Goal: Feedback & Contribution: Contribute content

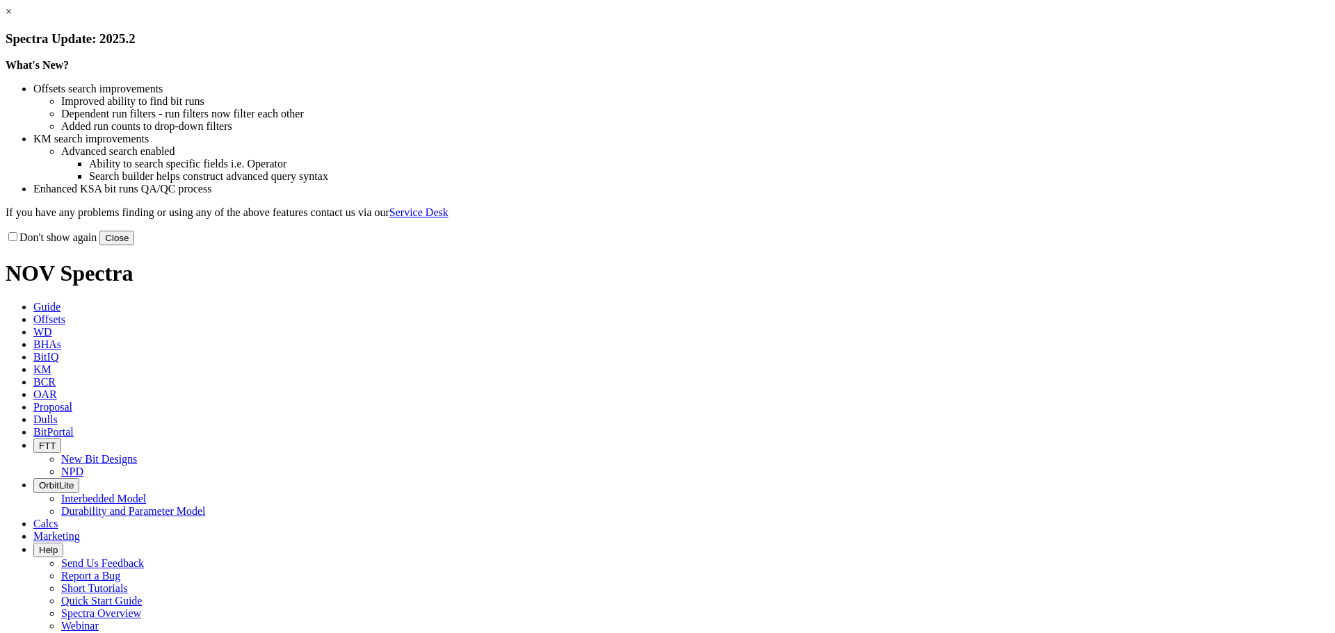
click at [134, 245] on button "Close" at bounding box center [116, 238] width 35 height 15
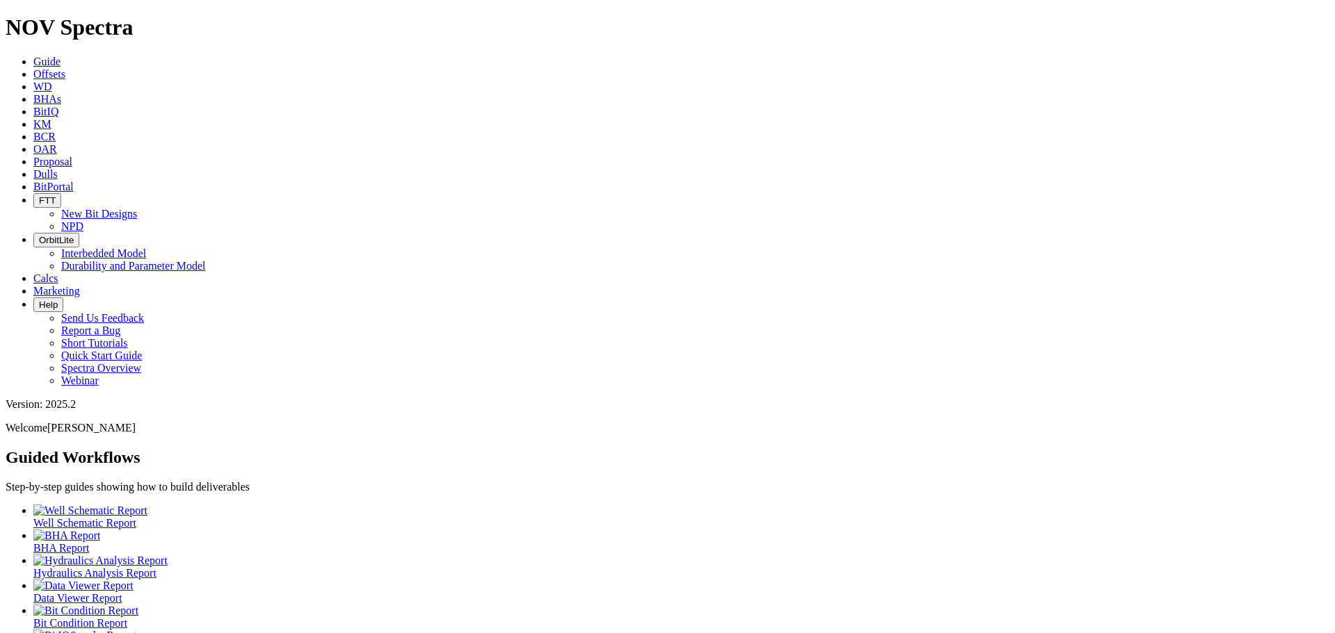
click at [65, 68] on span "Offsets" at bounding box center [49, 74] width 32 height 12
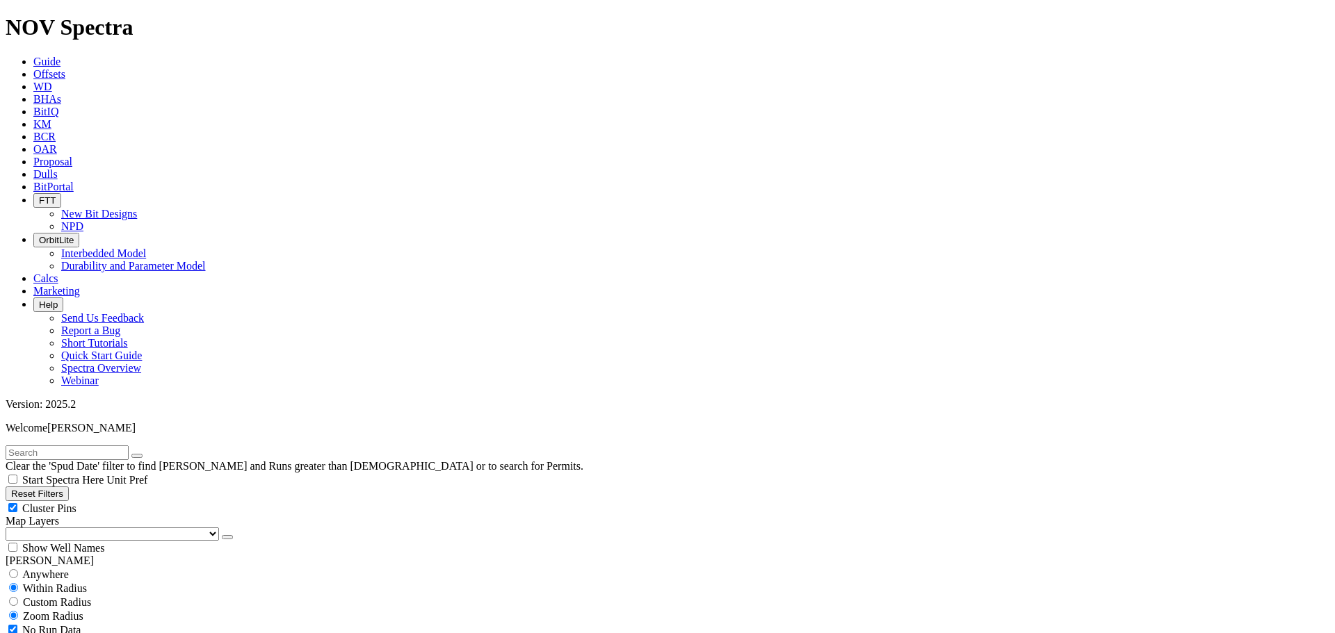
click at [136, 501] on div "Cluster Pins" at bounding box center [668, 508] width 1324 height 14
checkbox input "false"
click at [76, 528] on select "US Counties [GEOGRAPHIC_DATA], [GEOGRAPHIC_DATA] [GEOGRAPHIC_DATA], [GEOGRAPHIC…" at bounding box center [112, 534] width 213 height 13
click at [10, 528] on select "US Counties Alberta, CA Townships British Columbia, CA Townships British Columb…" at bounding box center [112, 534] width 213 height 13
click at [119, 446] on input "text" at bounding box center [67, 453] width 123 height 15
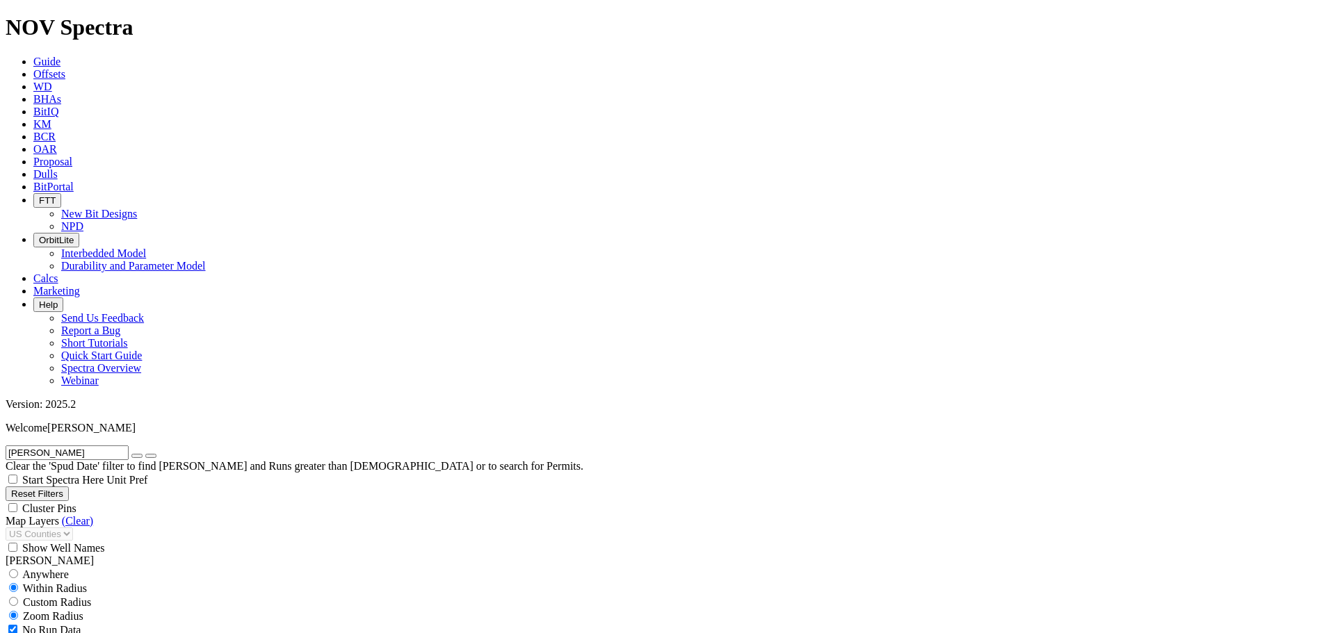
type input "murphy"
select select "8.75"
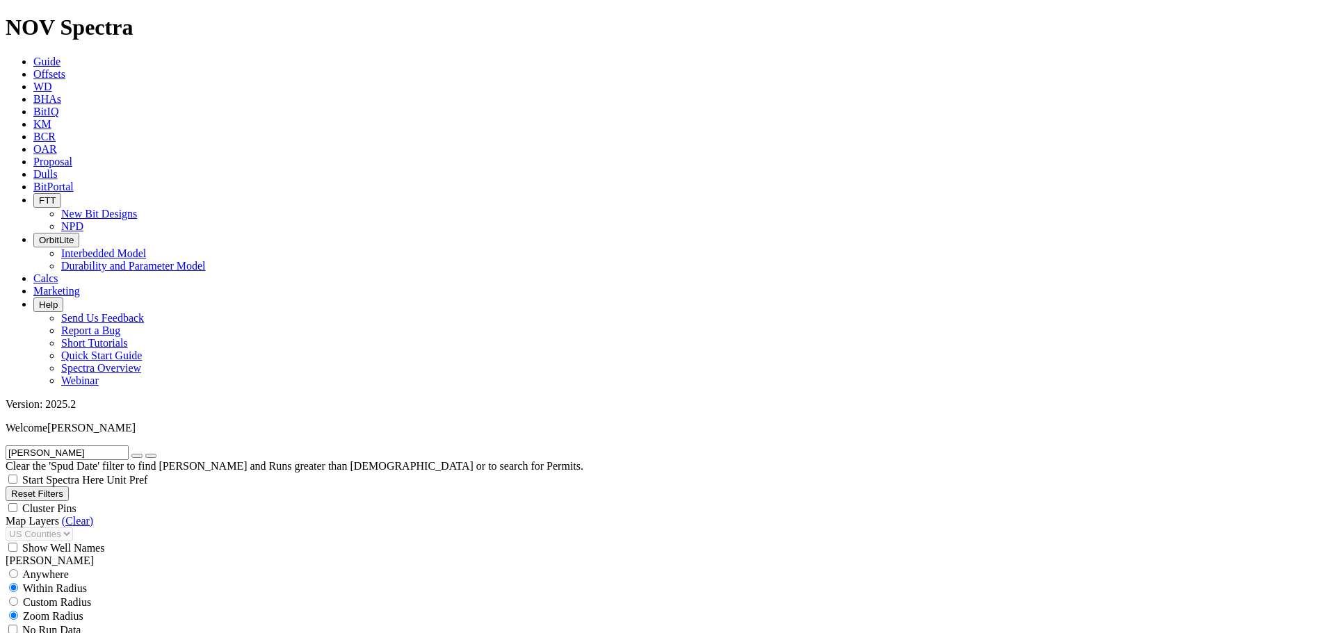
checkbox input "false"
select select "? number:8.75 ?"
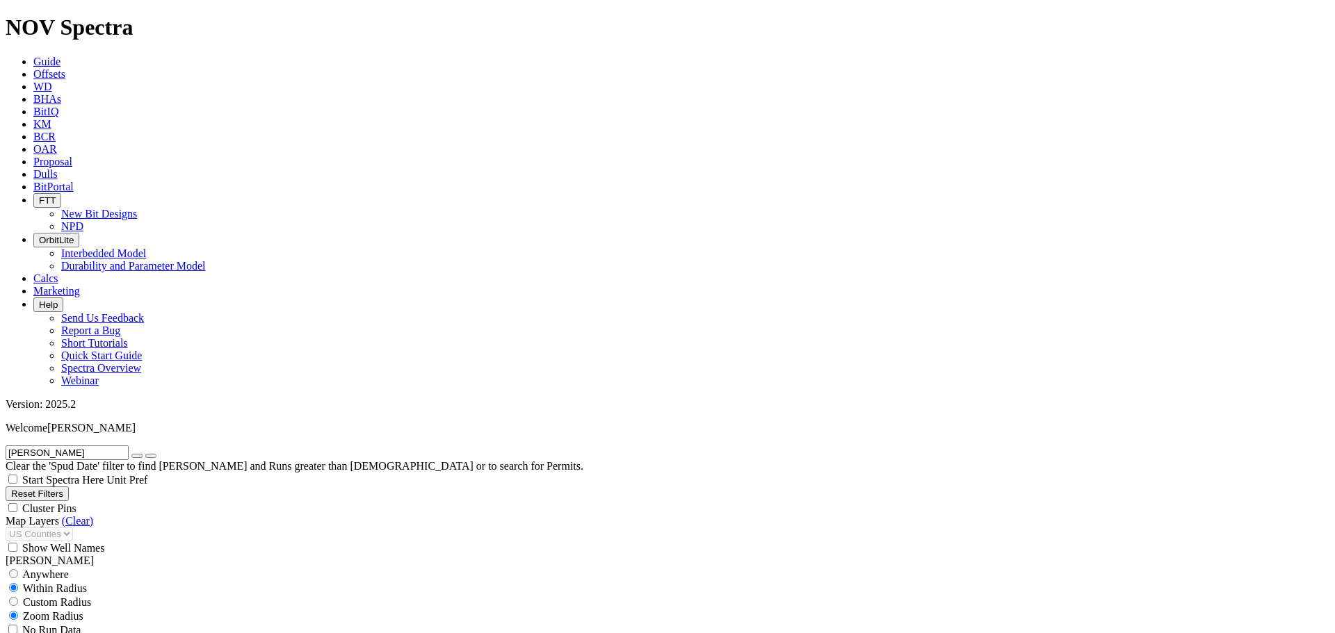
type input "300"
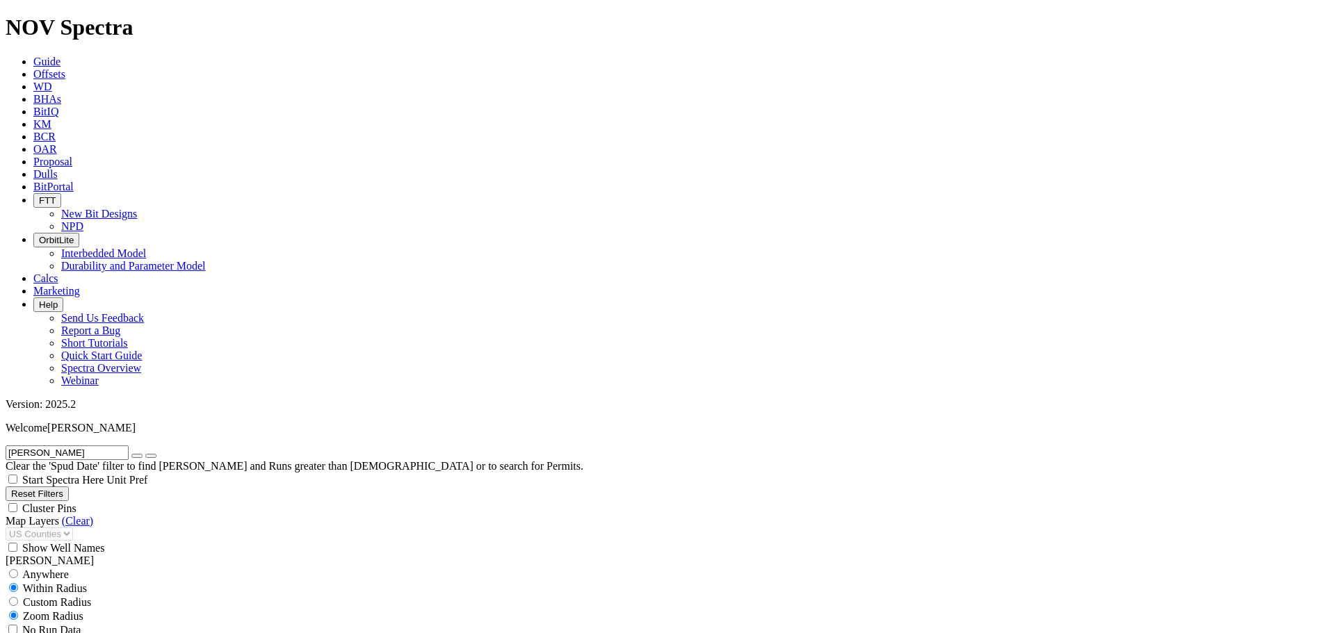
scroll to position [649, 0]
type input "5000"
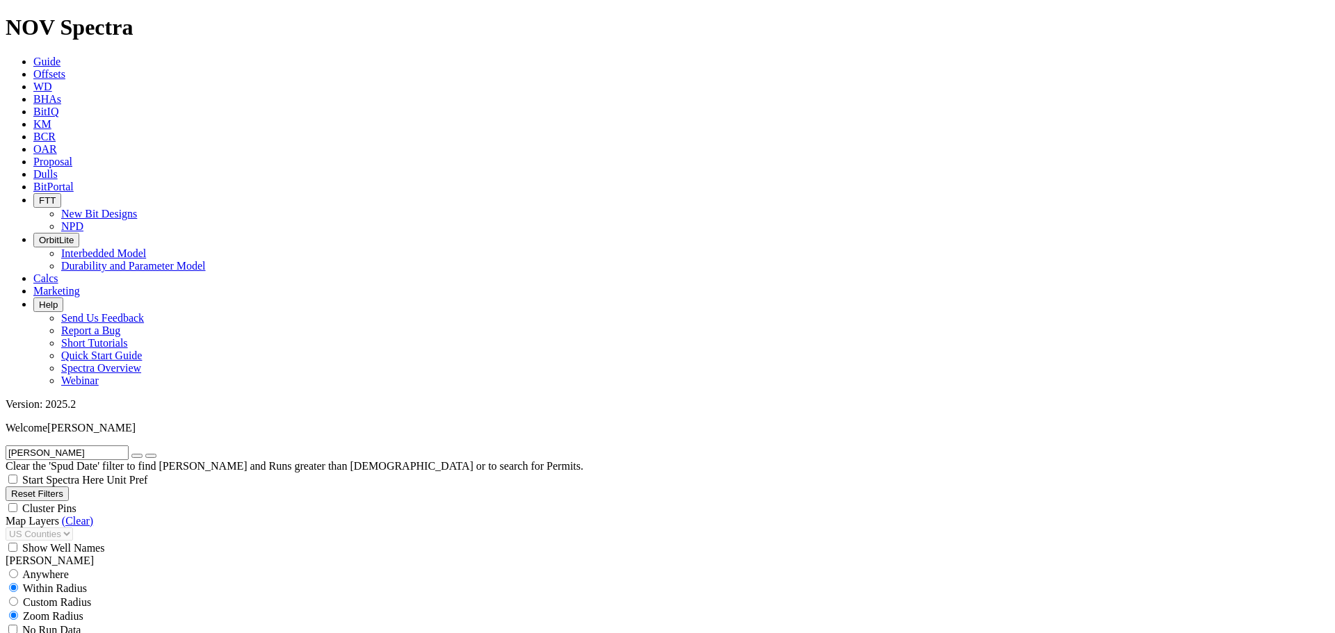
select select "? number:12.25 ?"
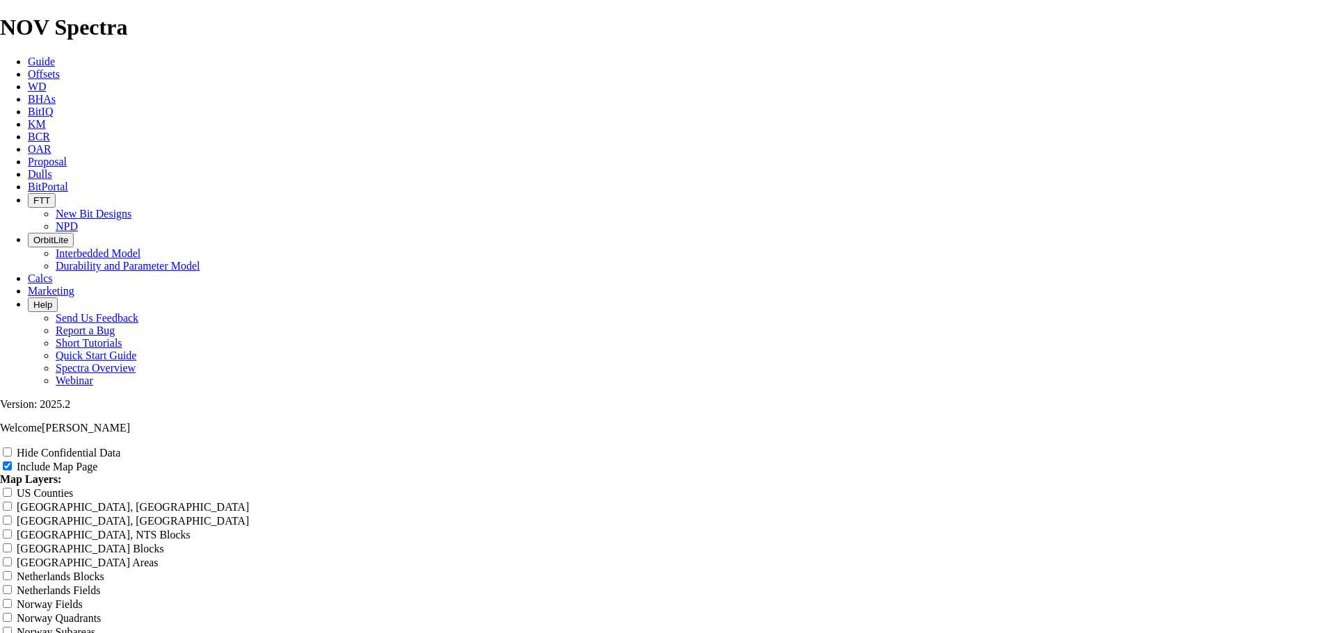
scroll to position [1753, 0]
drag, startPoint x: 783, startPoint y: 62, endPoint x: 450, endPoint y: 51, distance: 332.5
type input "M"
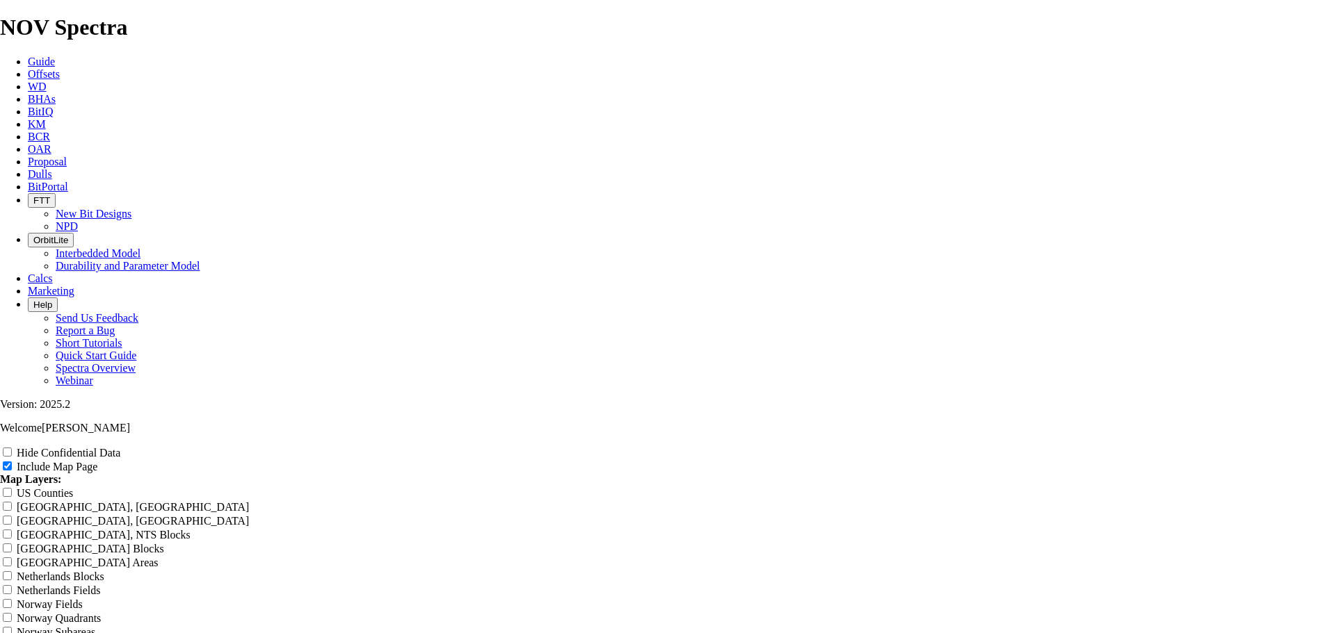
type input "M"
type input "Mu"
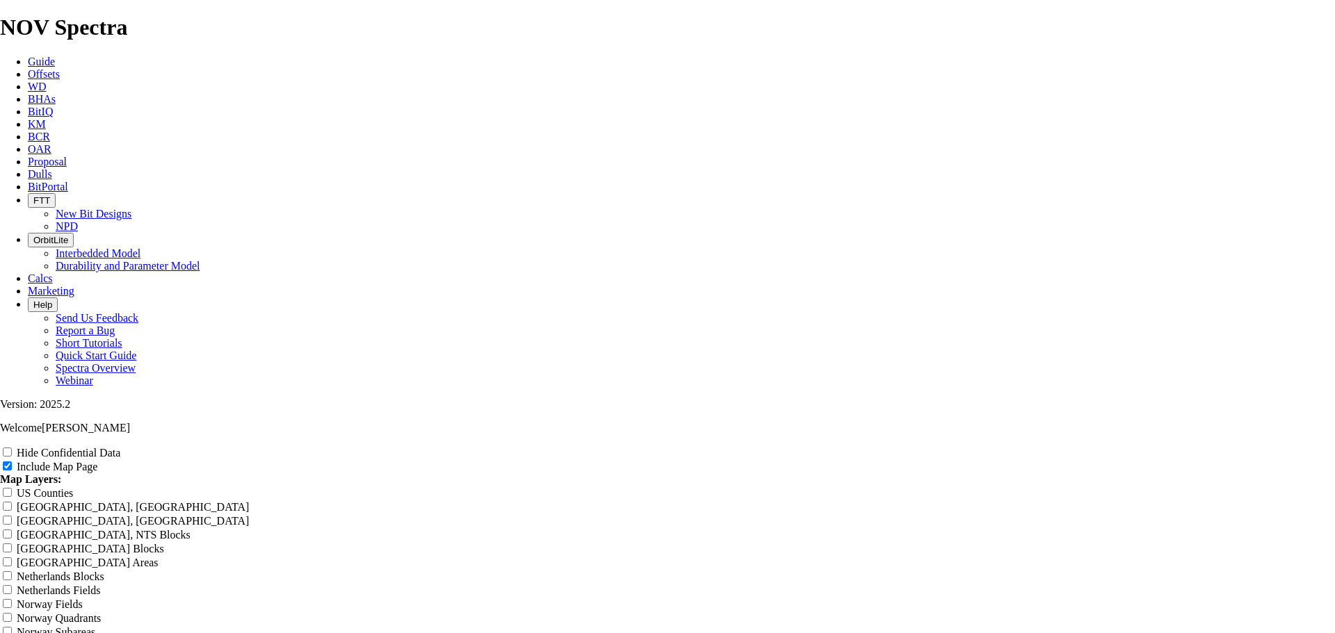
type input "Mu"
type input "Mur"
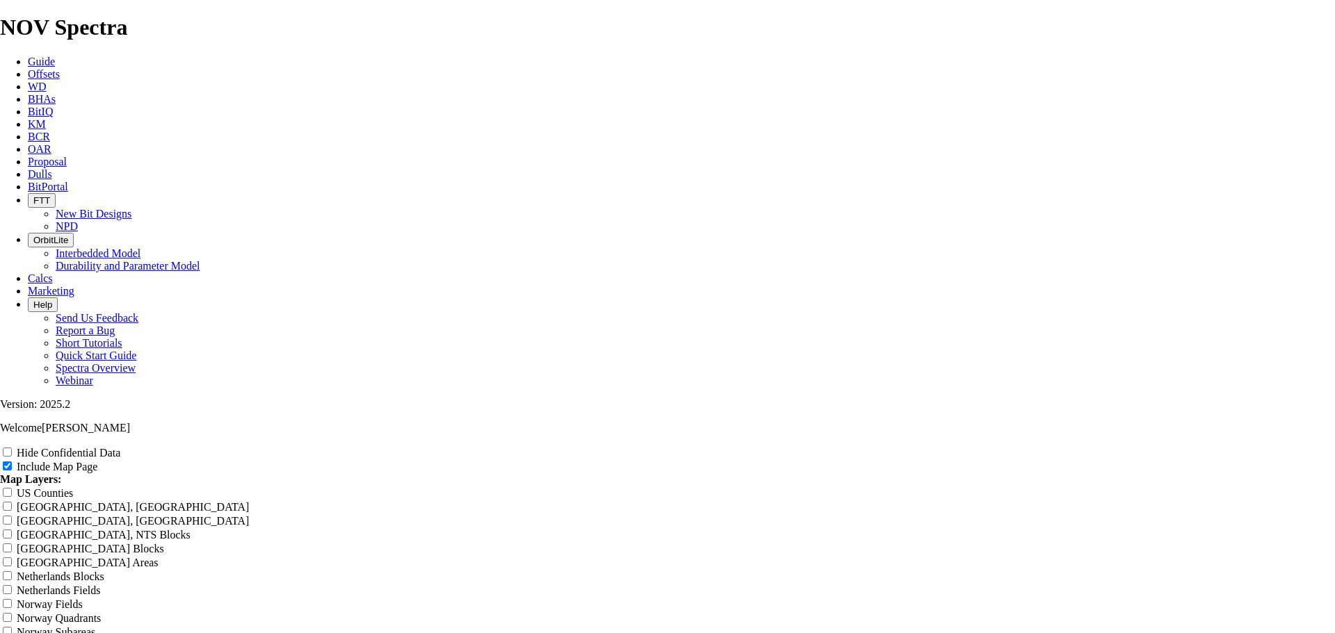
type input "Mur"
type input "Murh"
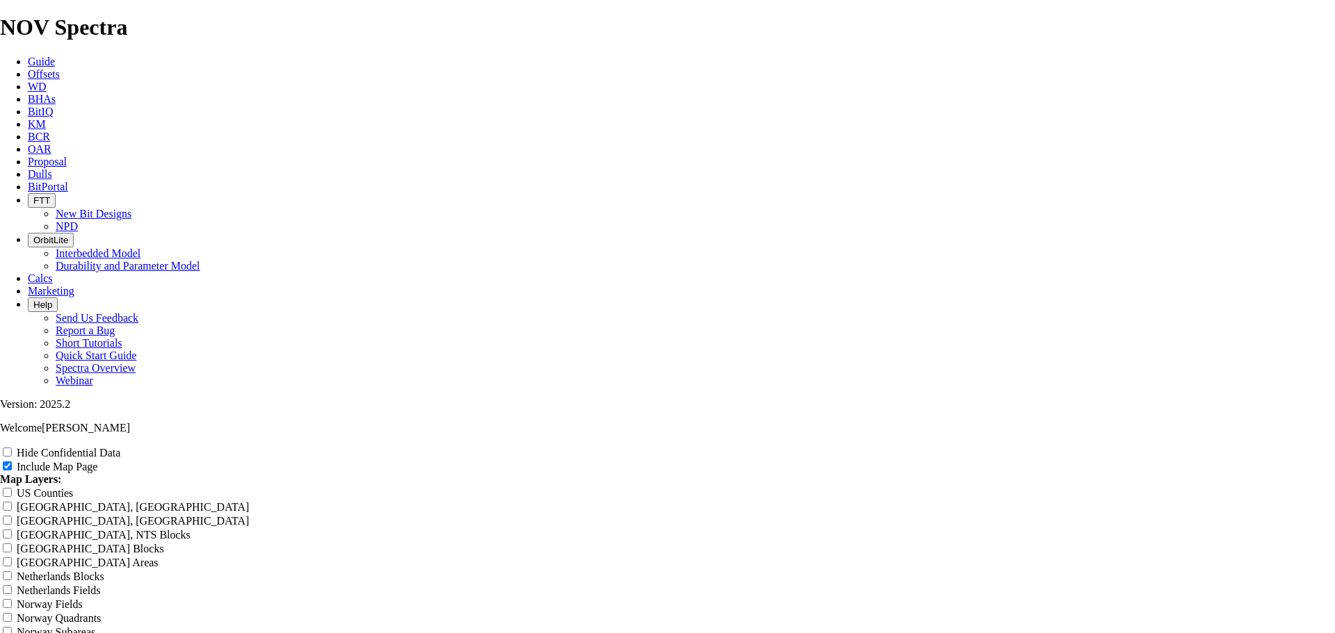
type input "Murh"
type input "Murhp"
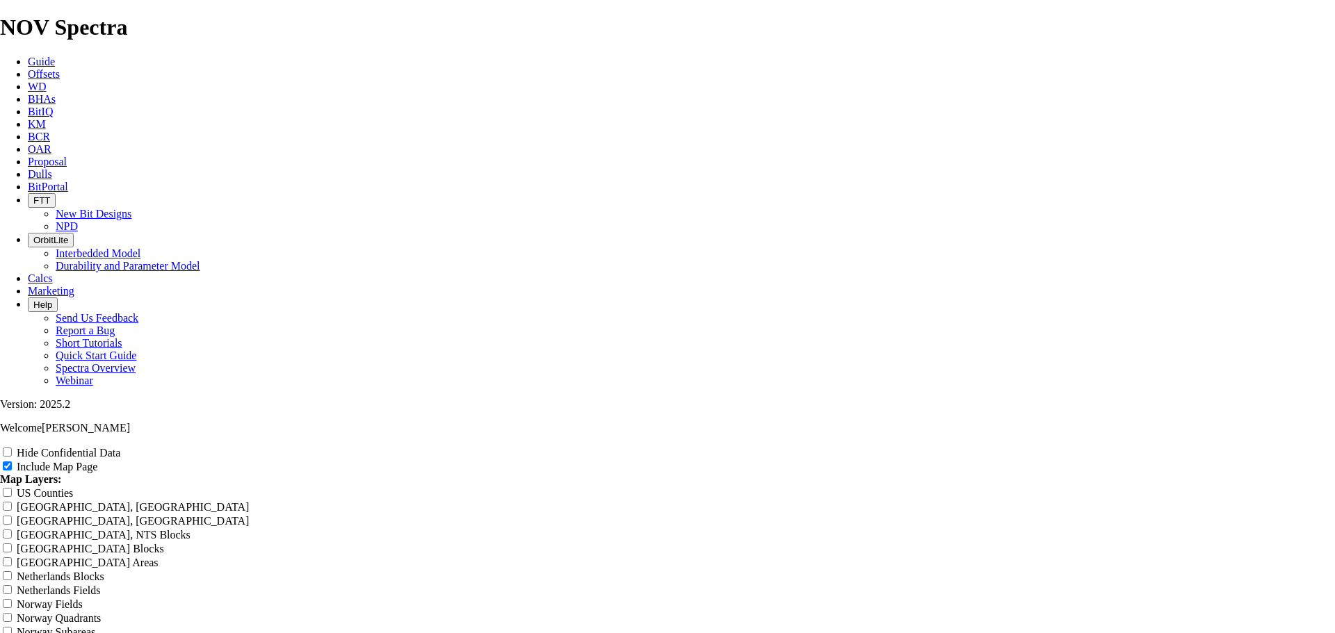
type input "Murhp"
type input "Murhph"
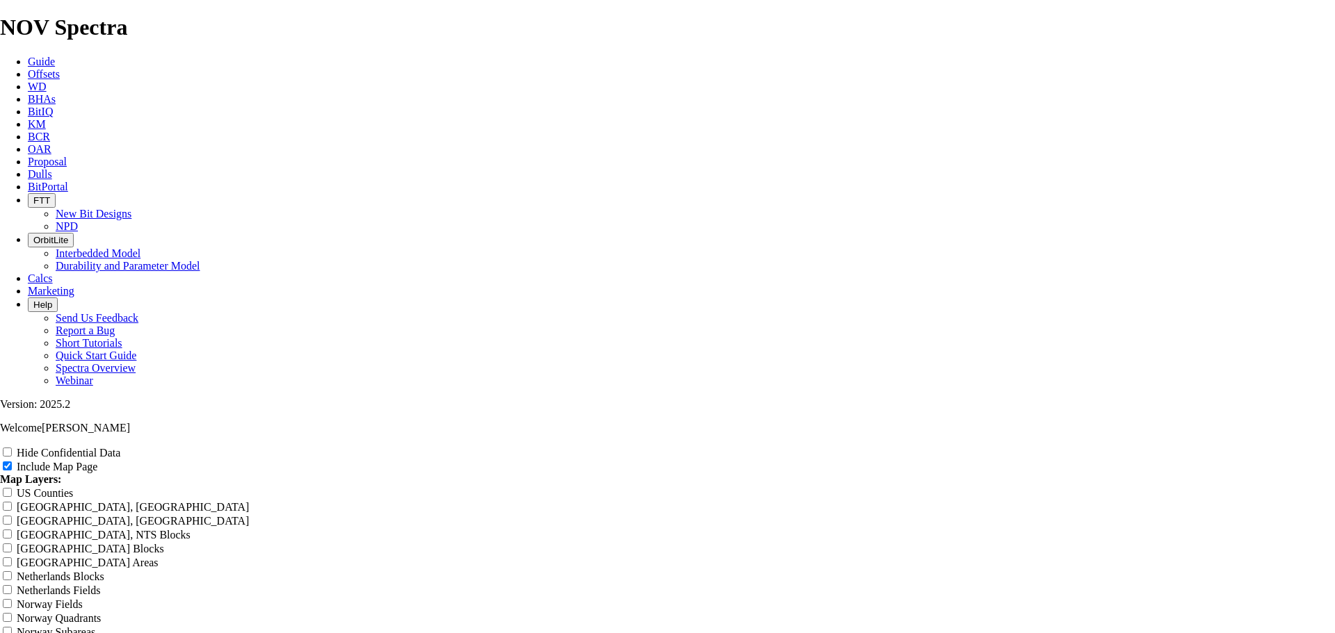
type input "Murhph"
type input "Murhphy"
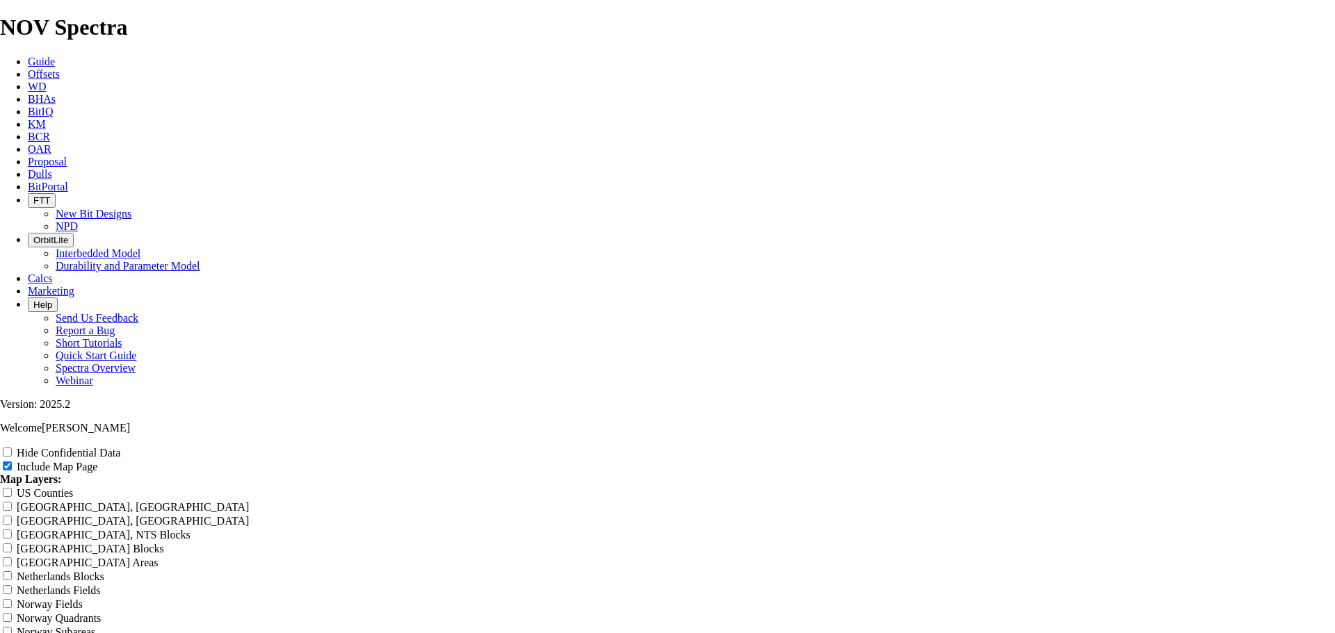
type input "Murhphy"
type input "Murhph"
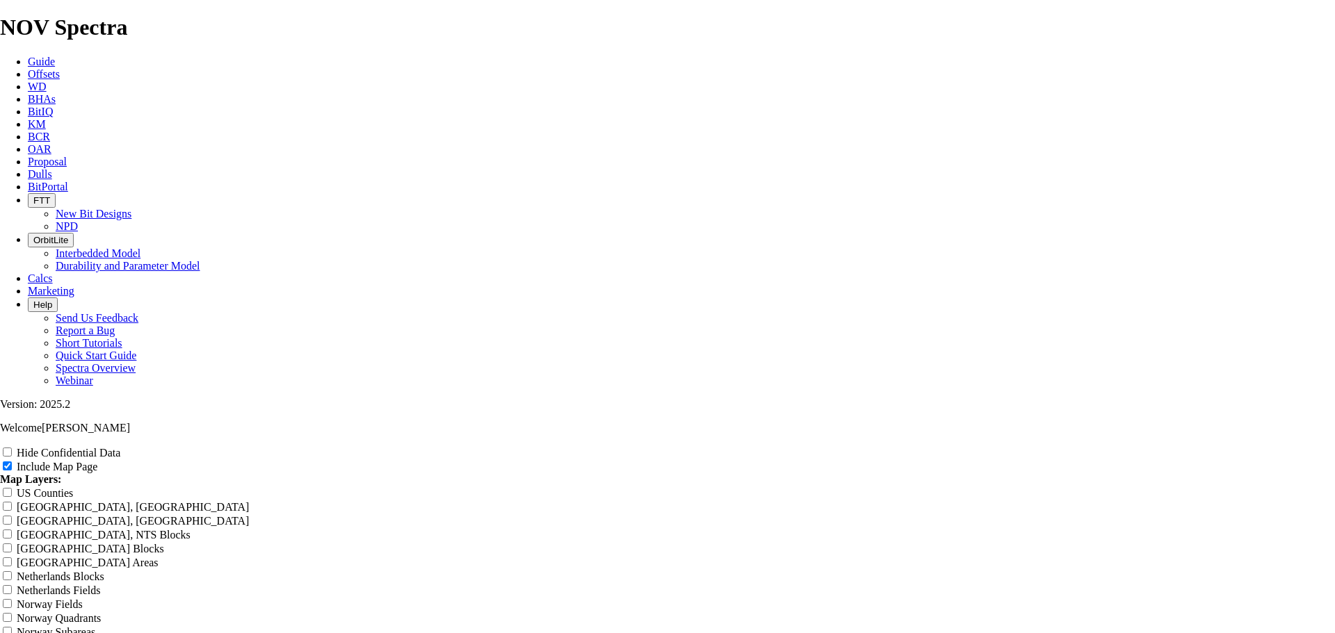
type input "Murhph"
type input "Murhp"
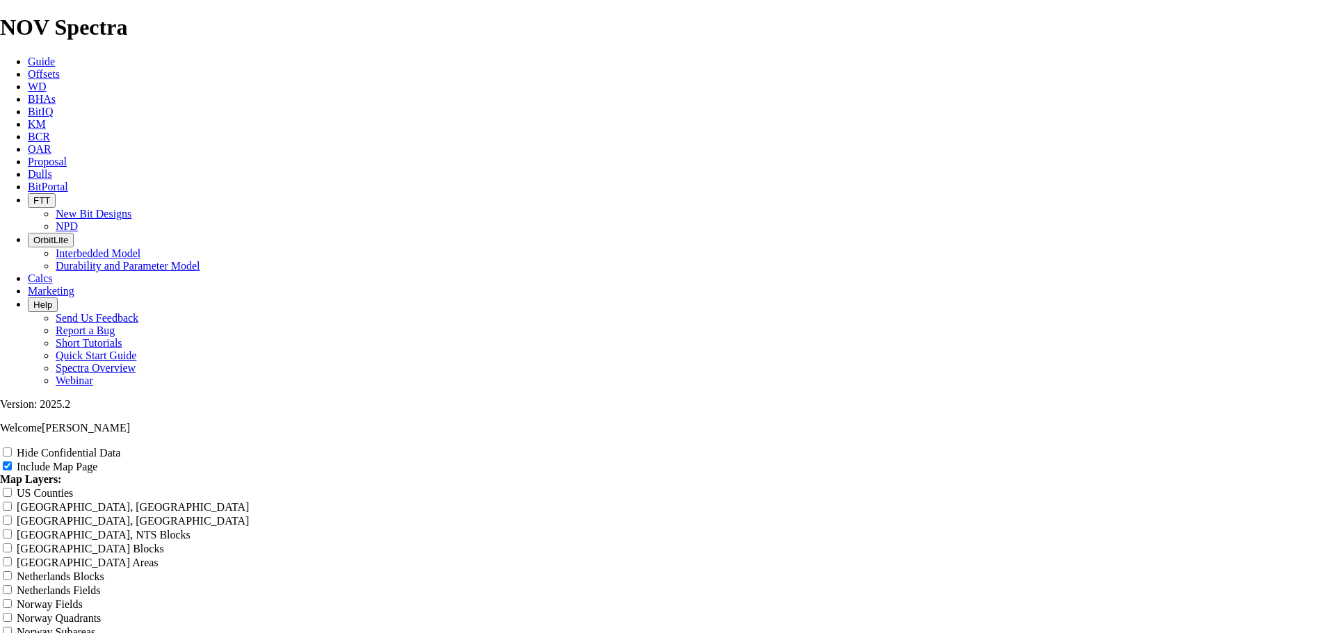
type input "Murhp"
type input "Murh"
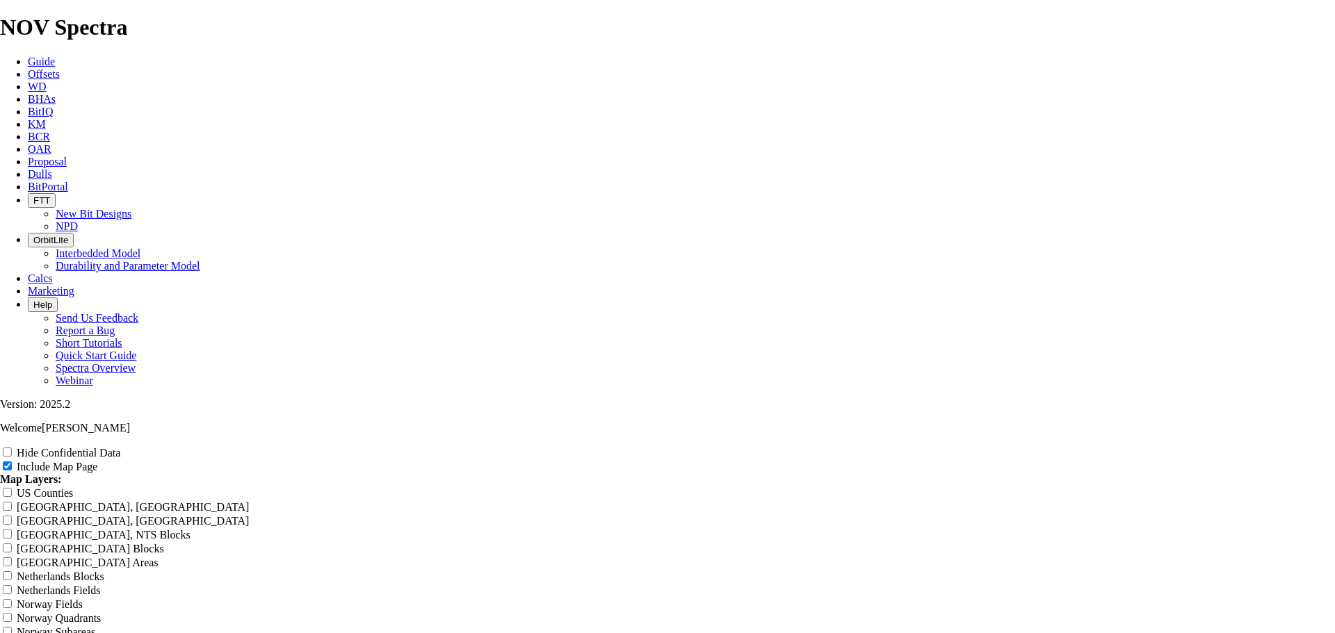
type input "Murh"
type input "Mur"
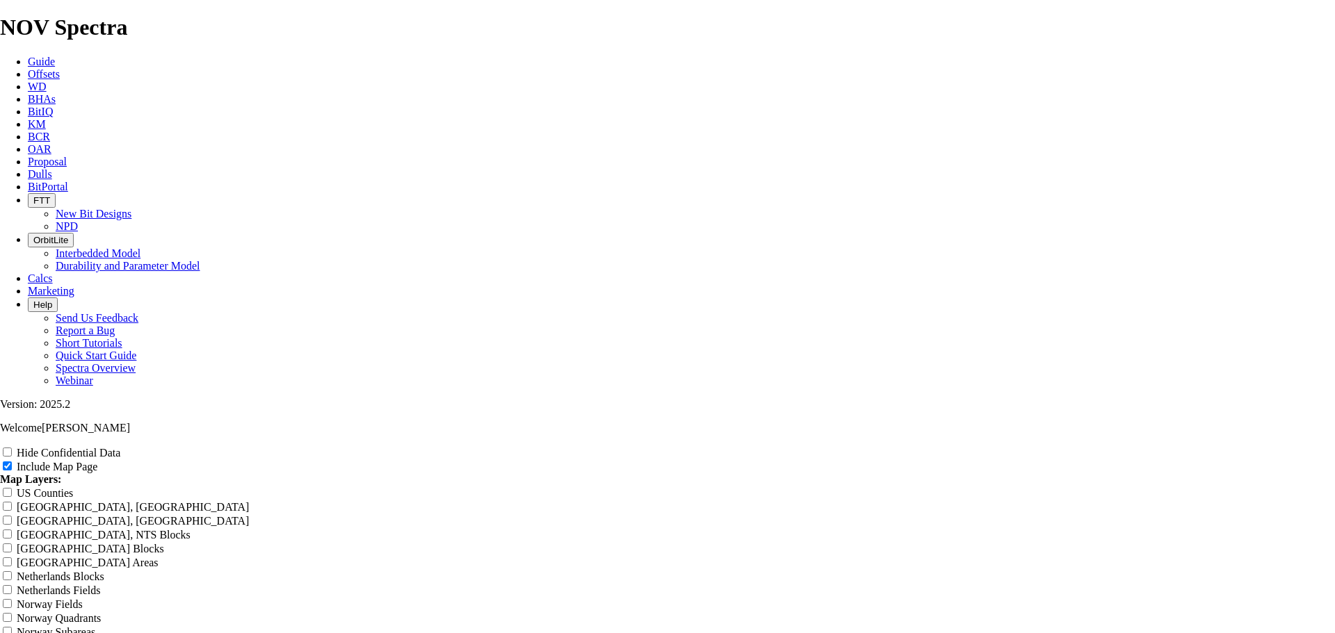
type input "Mur"
type input "Murp"
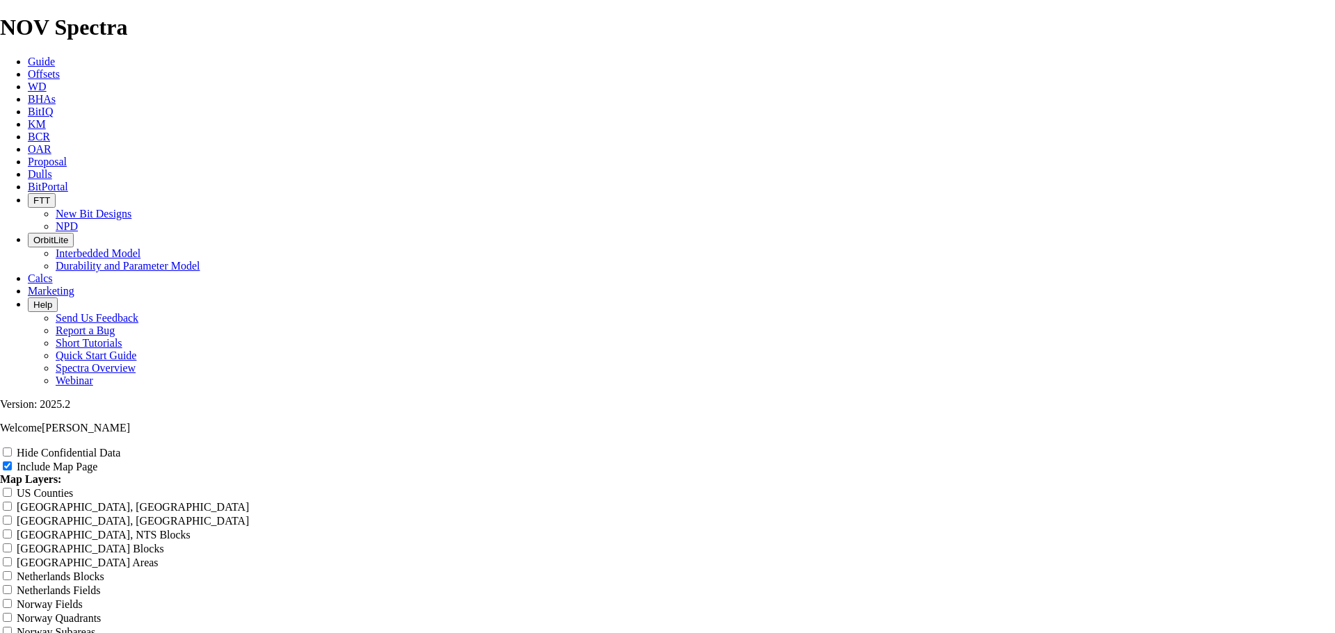
type input "Murp"
type input "Murph"
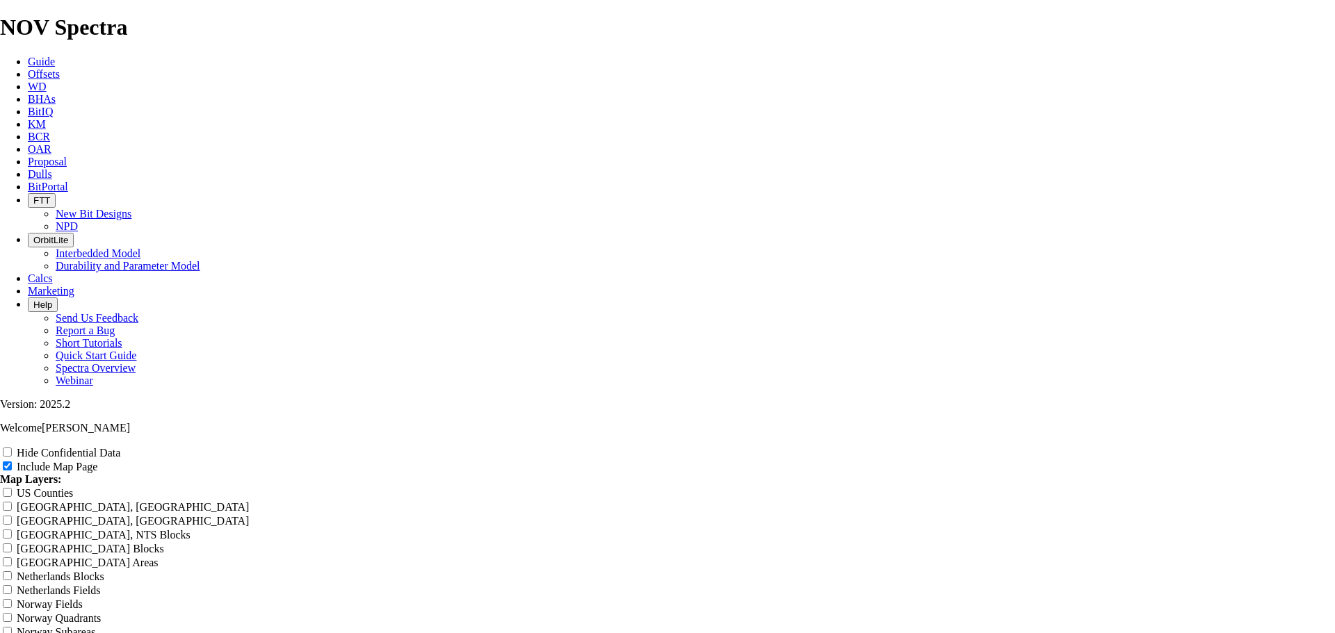
type input "Murph"
type input "Murphy"
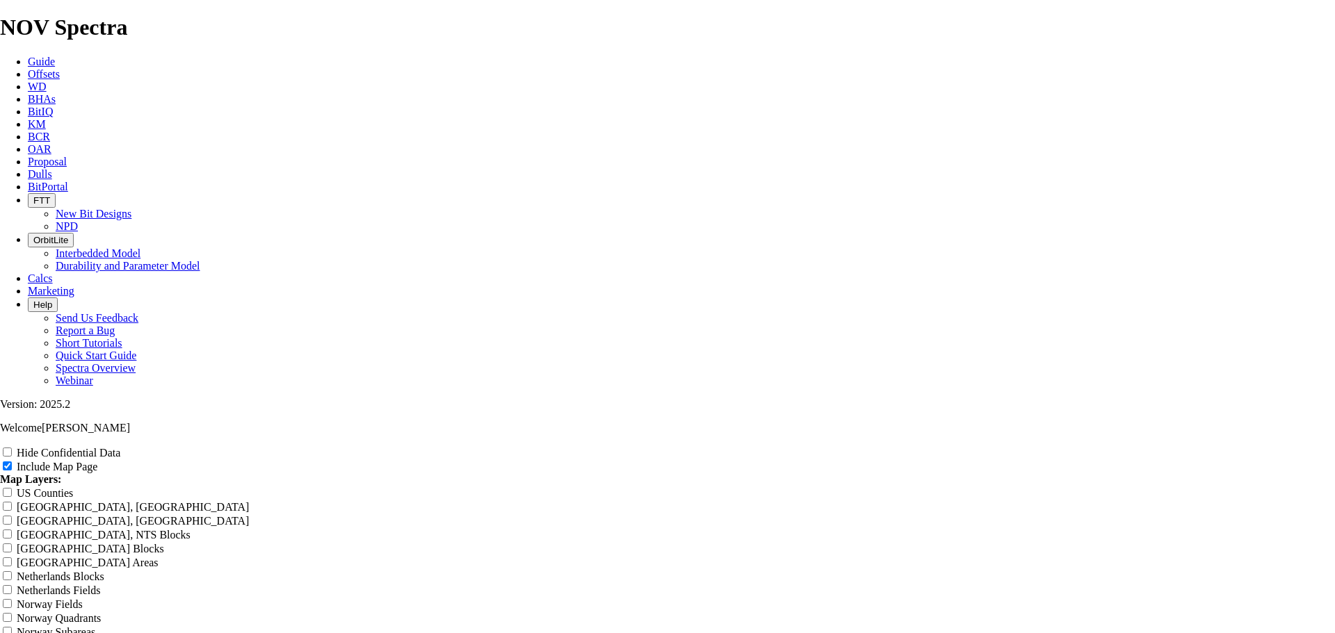
type input "Murphy"
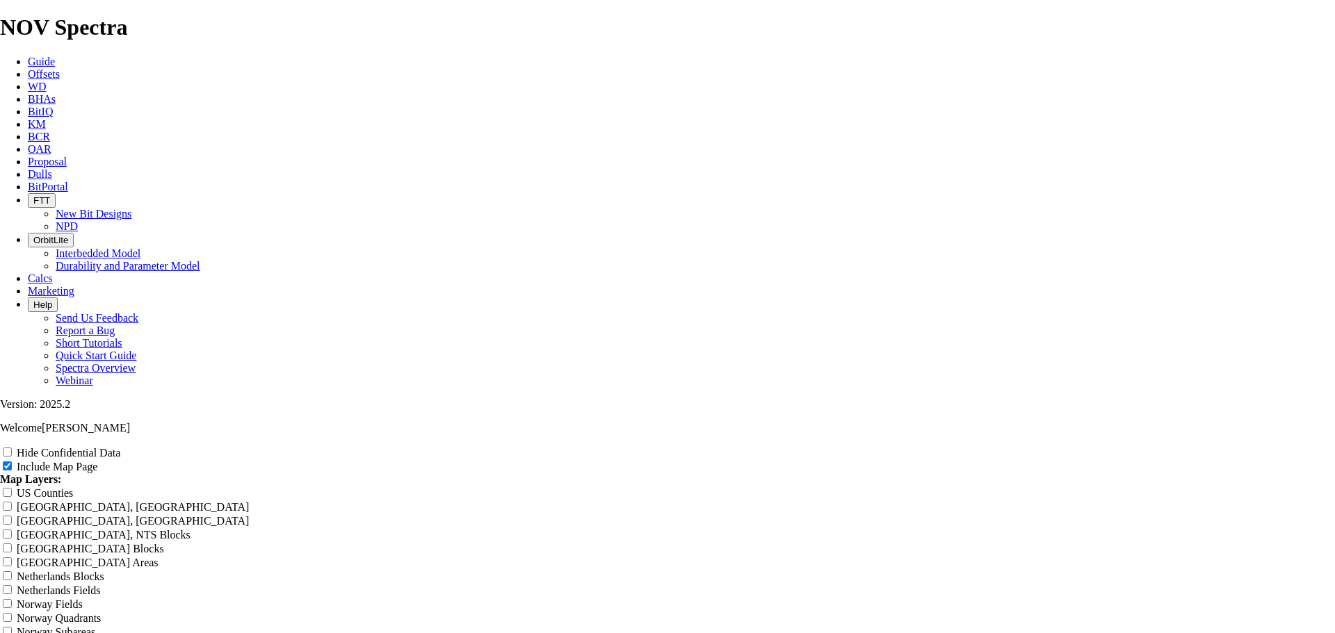
type input "Murphy'"
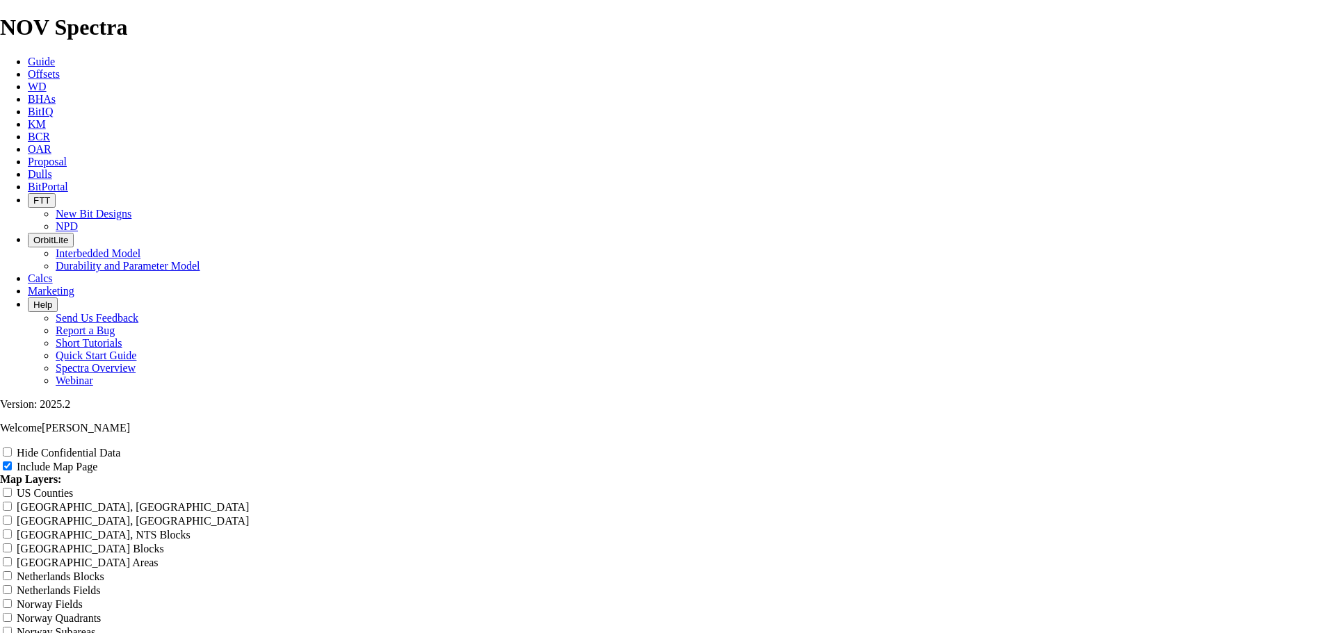
type input "Murphy'"
type input "Murphy's"
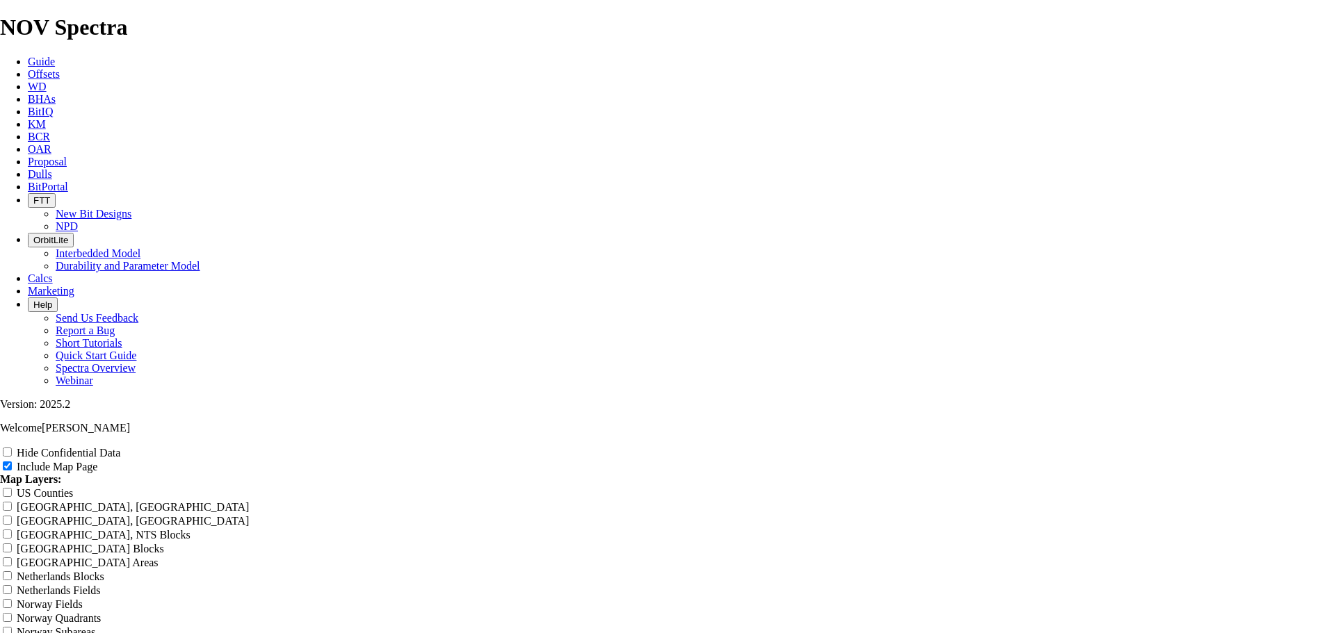
type input "Murphy's"
type input "Murphy's 1"
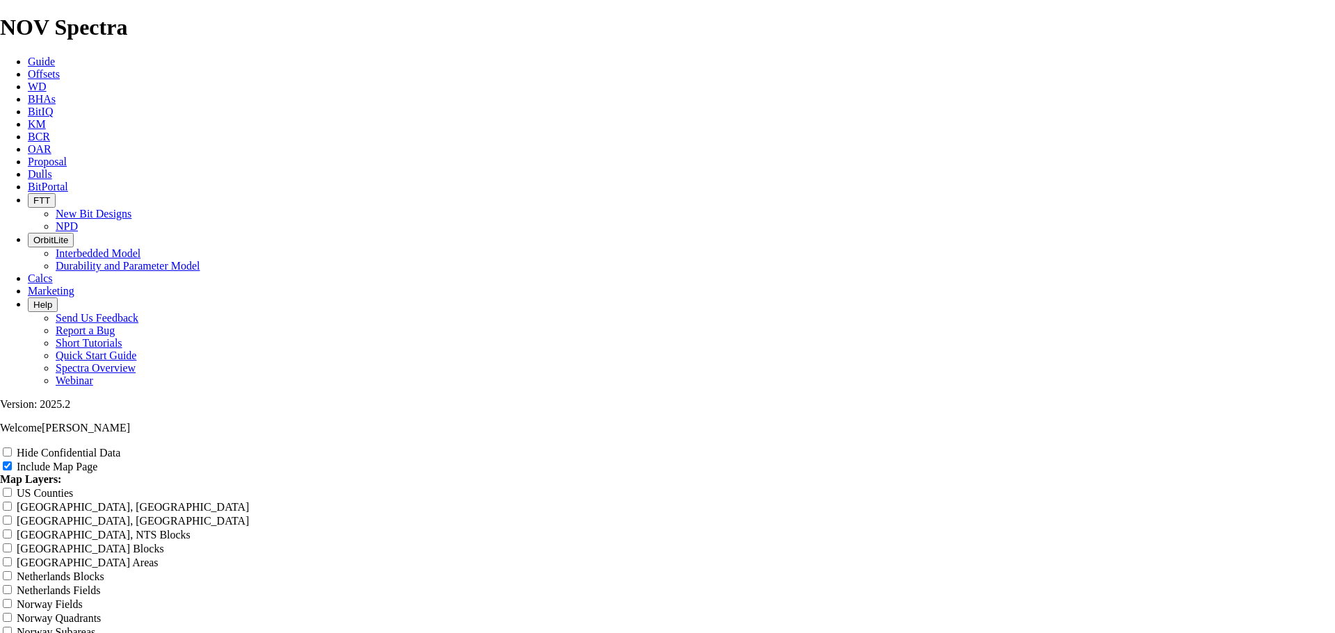
type input "Murphy's 1"
type input "Murphy's 12"
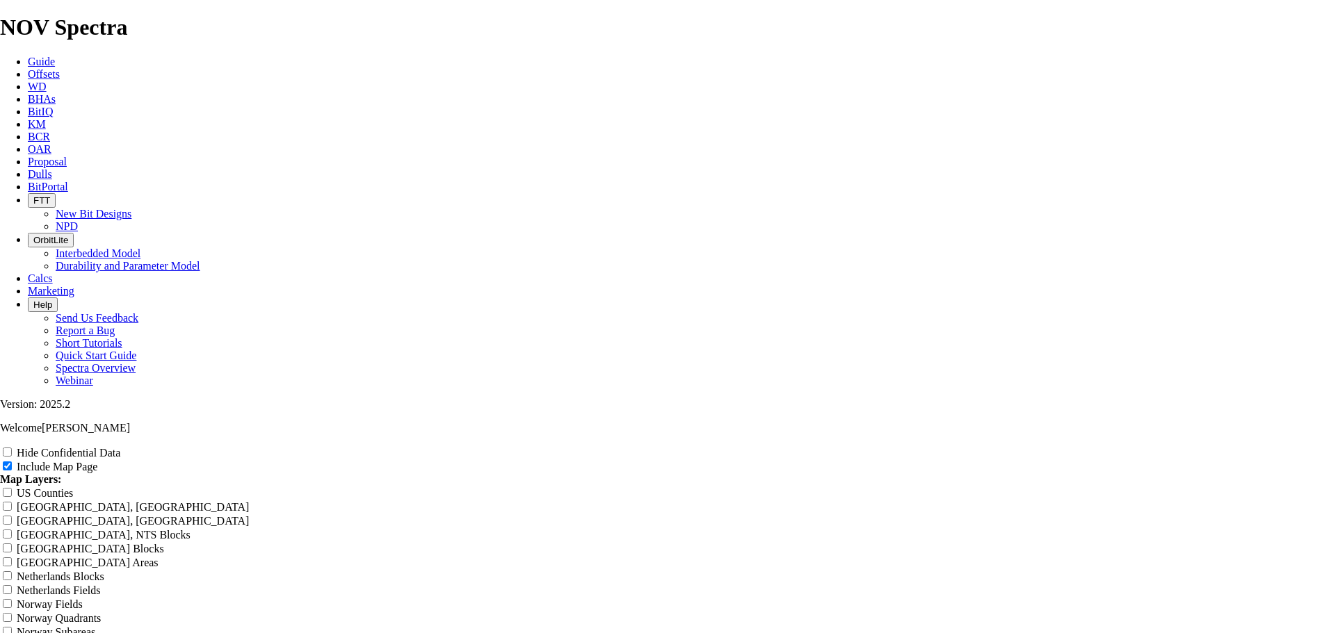
type input "Murphy's 12"
type input "Murphy's 12."
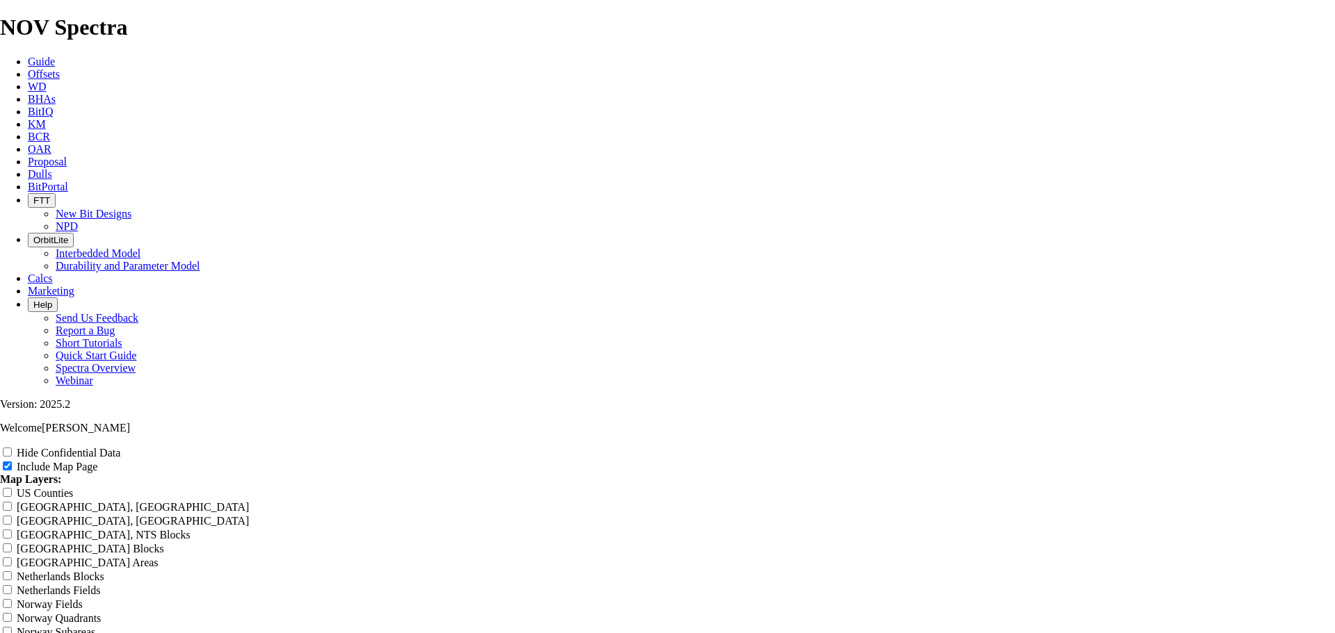
type input "Murphy's 12."
type input "Murphy's 12.2"
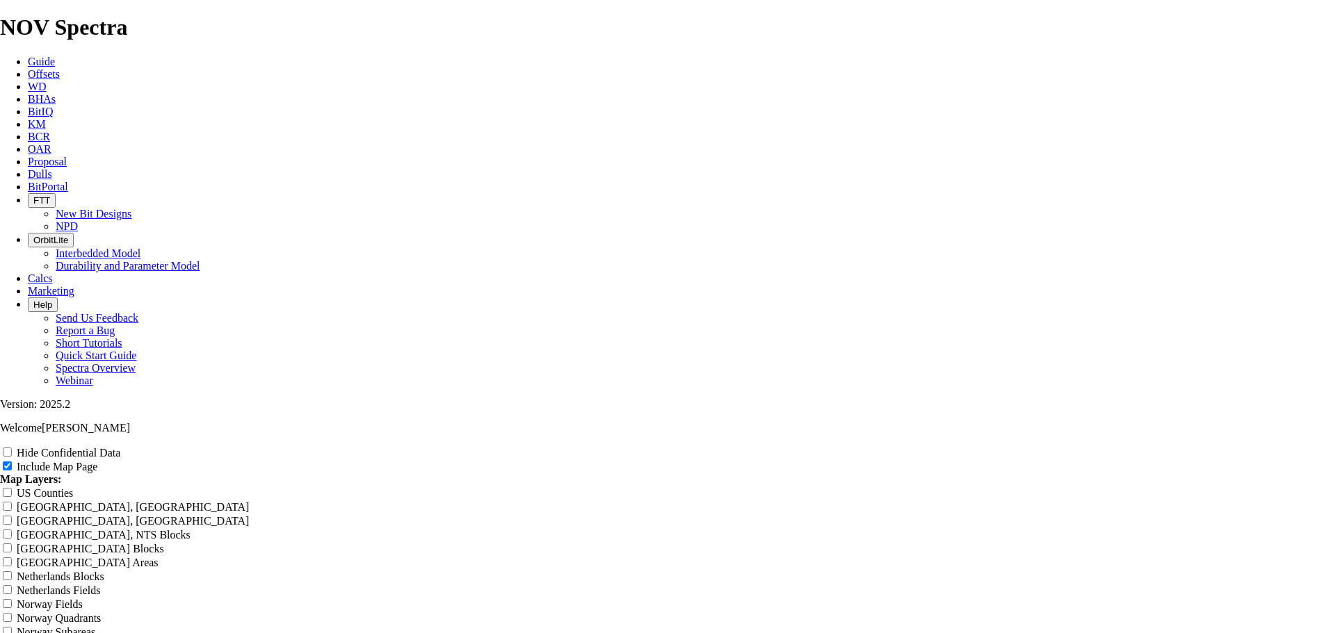
type input "Murphy's 12.2"
type input "Murphy's 12.25"
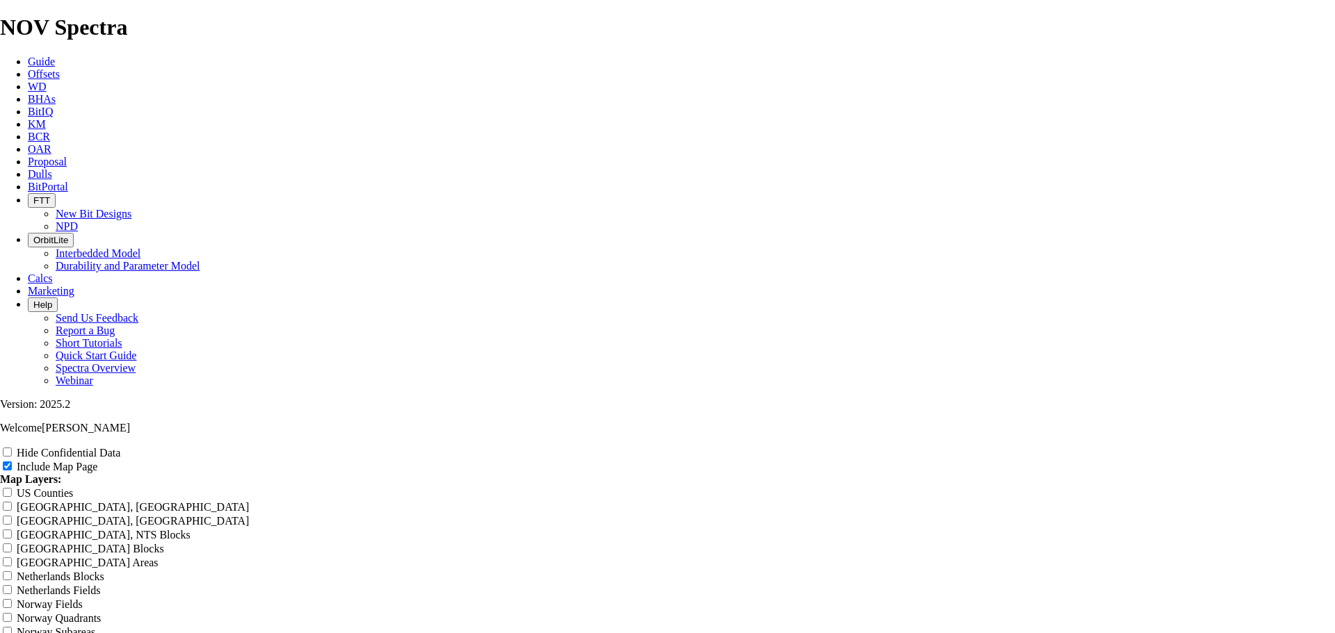
type input "Murphy's 12.25"
type input "Murphy's 12.25""
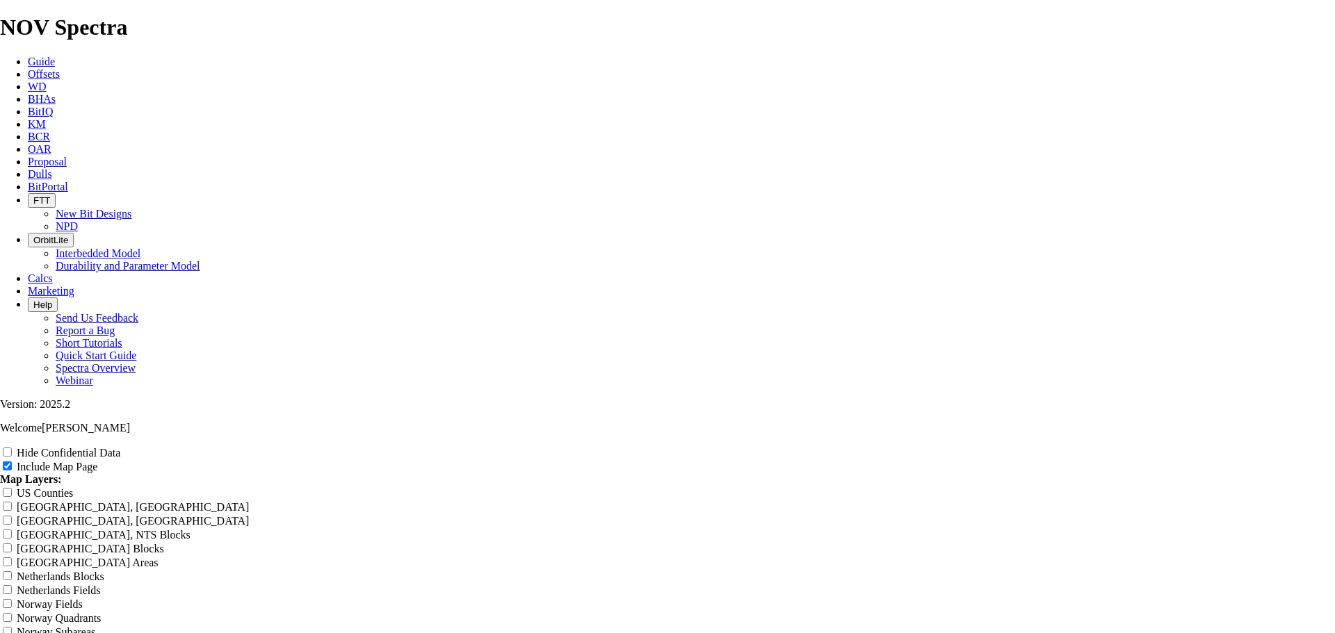
type input "Murphy's 12.25""
type input "Murphy's 12.25" S"
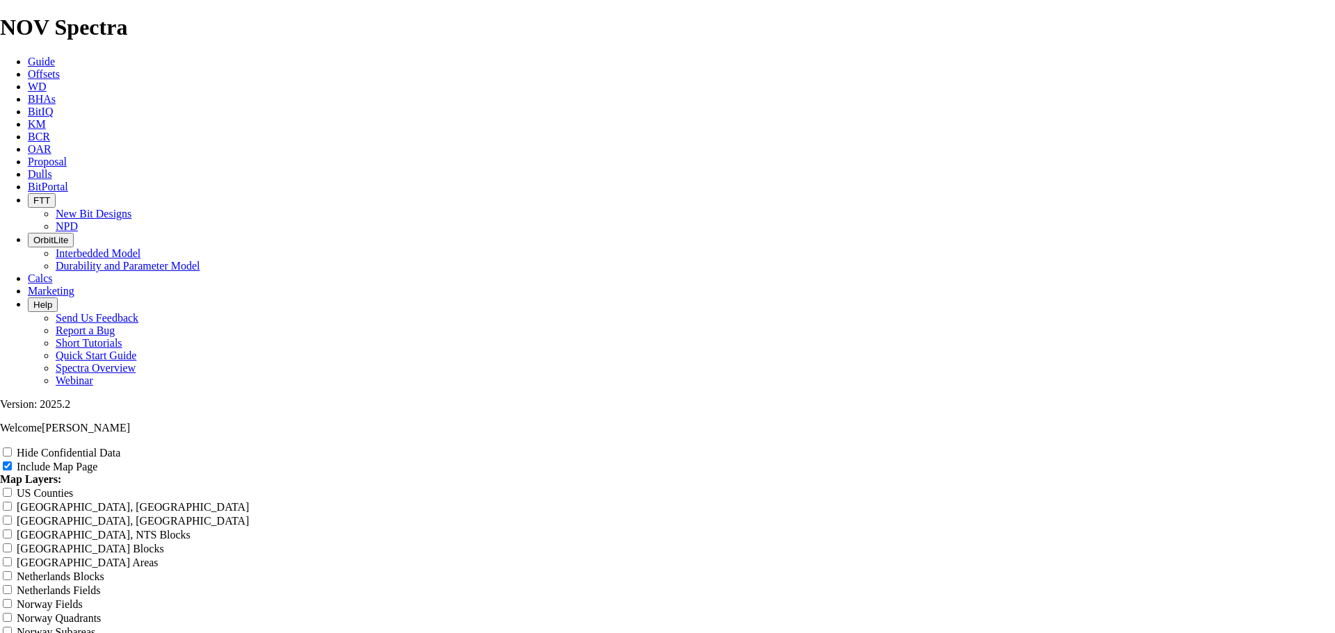
type input "Murphy's 12.25" S"
type input "Murphy's 12.25" Su"
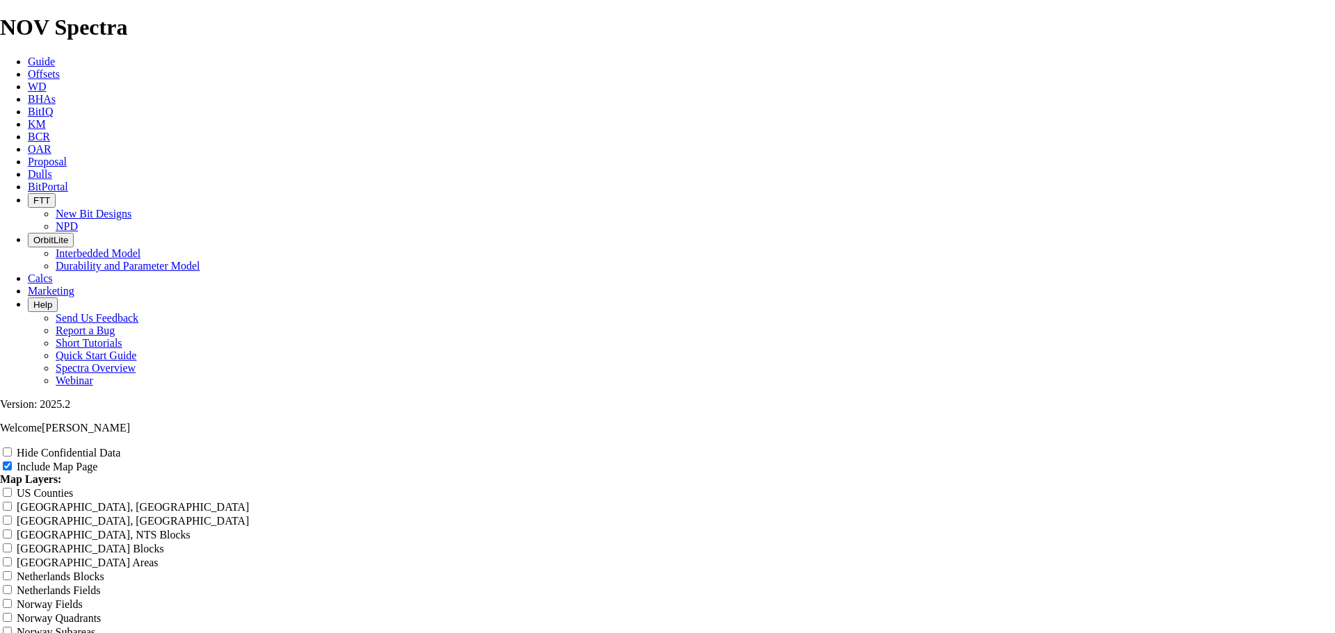
type input "Murphy's 12.25" Su"
type input "Murphy's 12.25" Sur"
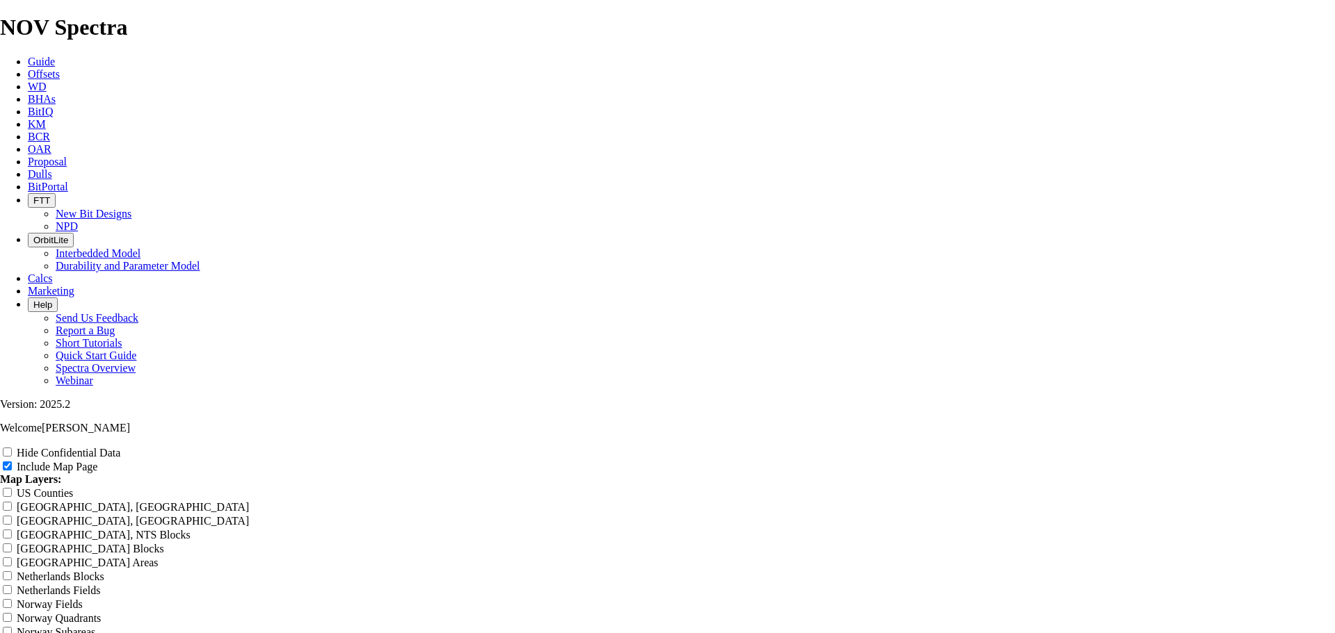
type input "Murphy's 12.25" Sur"
type input "Murphy's 12.25" Surf"
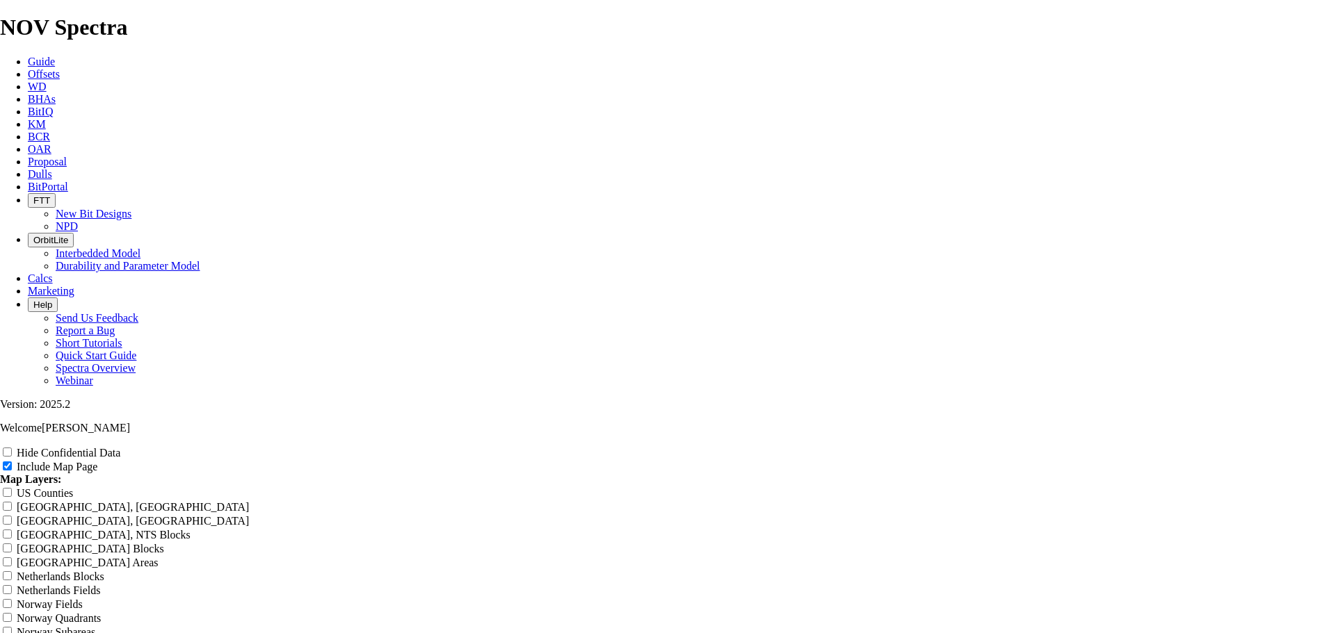
type input "Murphy's 12.25" Surf"
type input "Murphy's 12.25" Surfa"
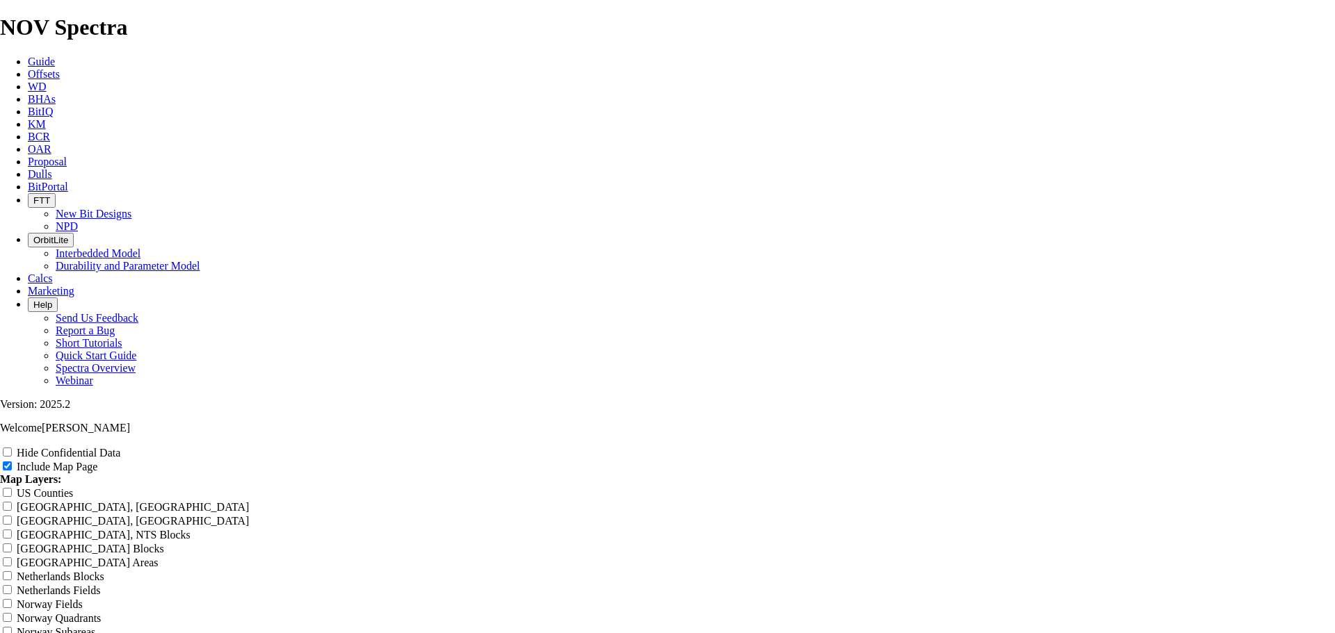
type input "Murphy's 12.25" Surfa"
type input "Murphy's 12.25" Surfac"
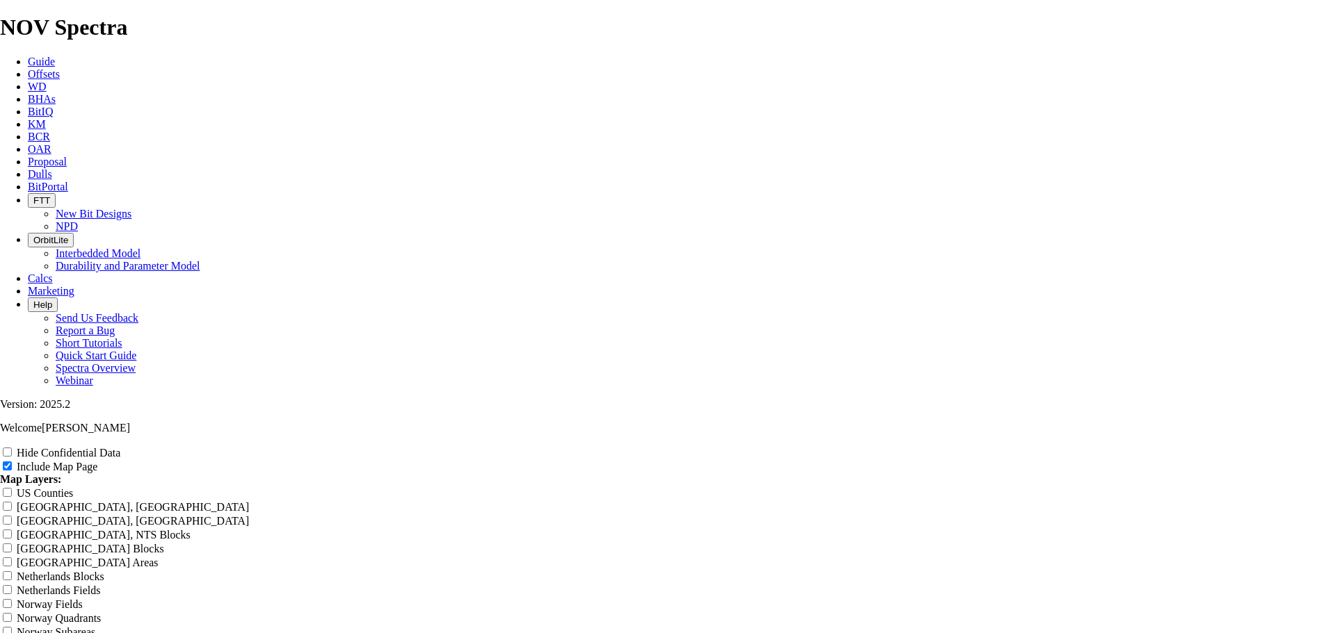
type input "Murphy's 12.25" Surfac"
type input "Murphy's 12.25" Surface"
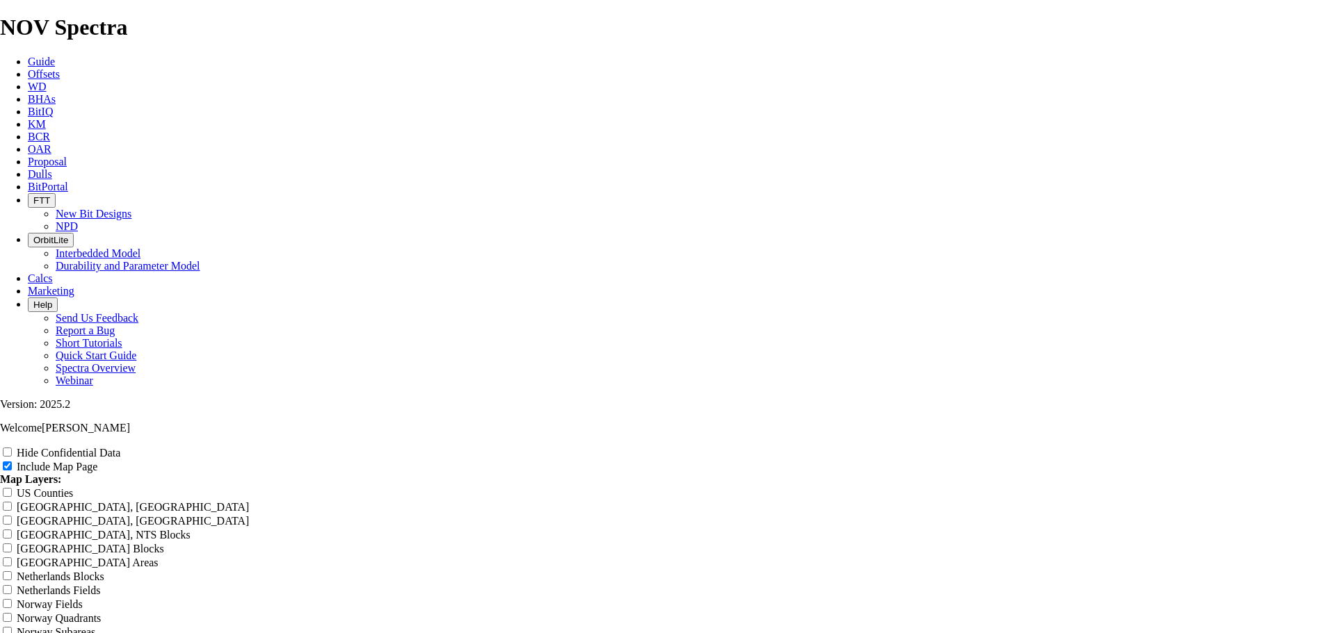
type input "Murphy's 12.25" Surface"
type input "Murphy's 12.25" Surface R"
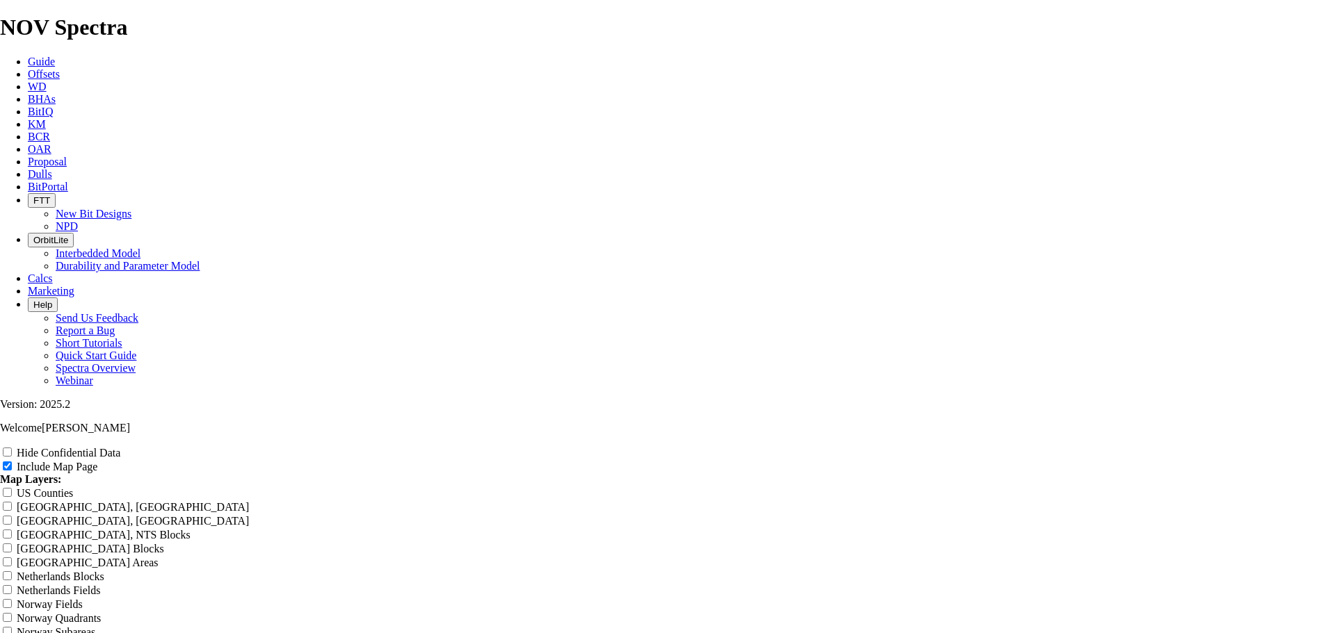
type input "Murphy's 12.25" Surface R"
type input "Murphy's 12.25" Surface Ru"
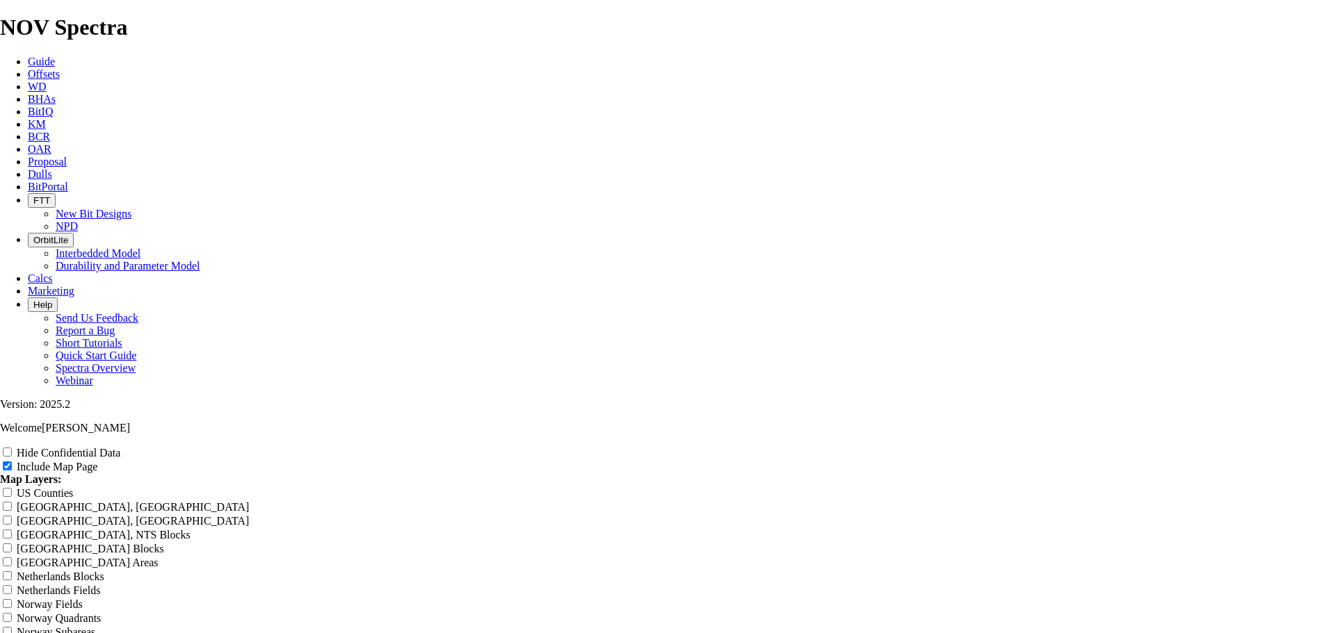
type input "Murphy's 12.25" Surface Ru"
type input "Murphy's 12.25" Surface Run"
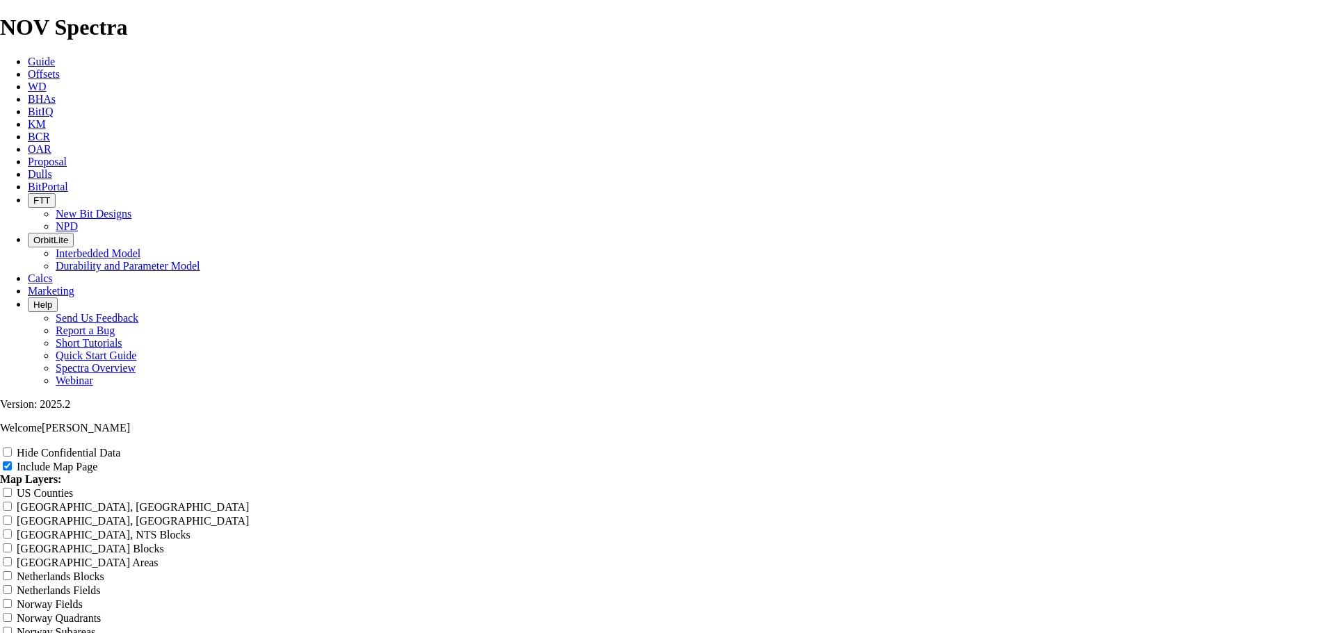
type input "Murphy's 12.25" Surface Run"
type input "Murphy's 12.25" Surface Runs"
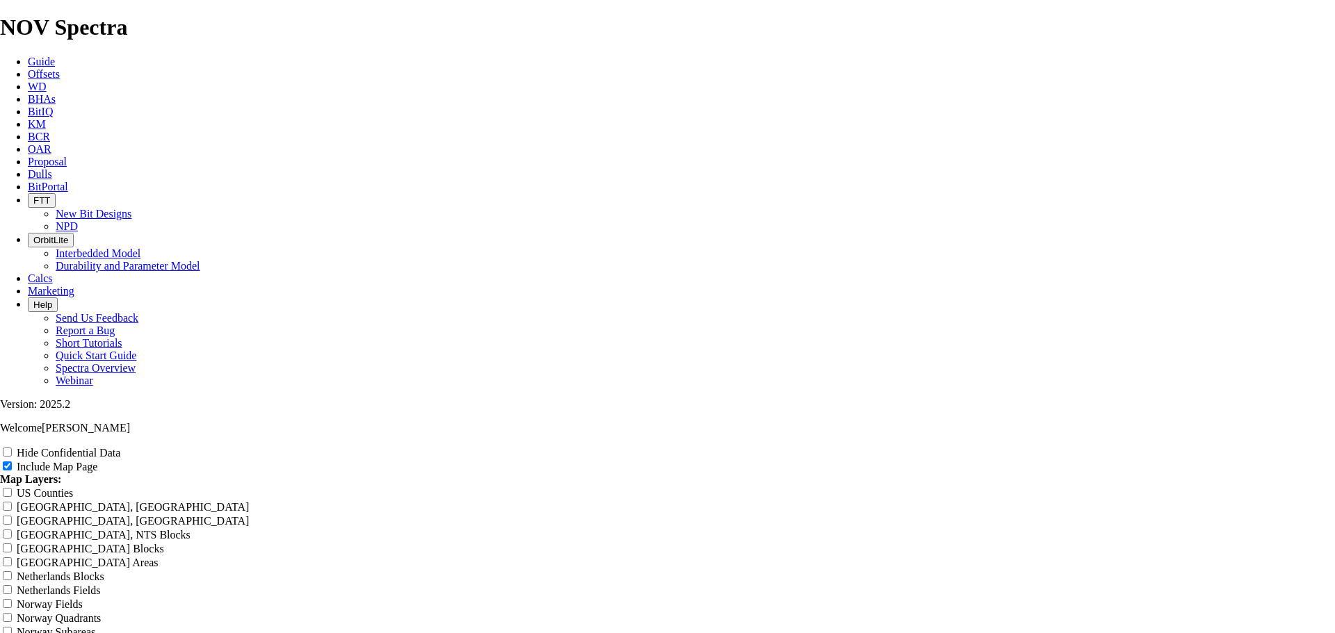
type input "Murphy's 12.25" Surface Runs"
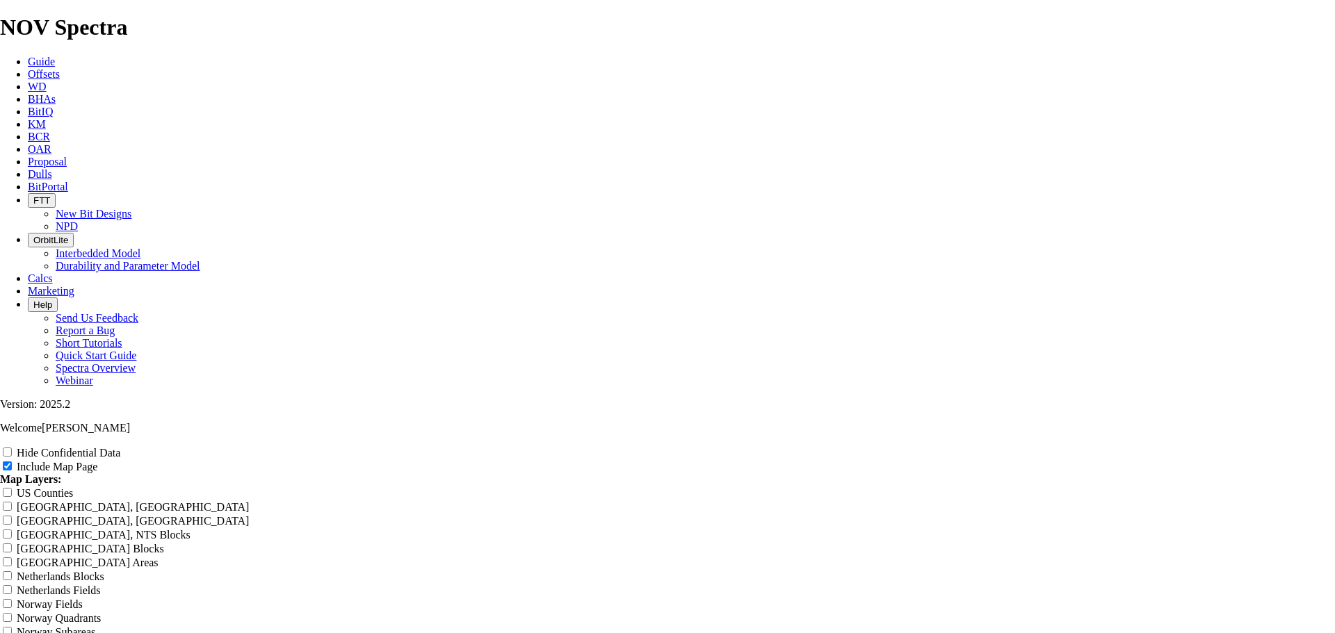
type input "Murphy's 12.25" FSurface Runs"
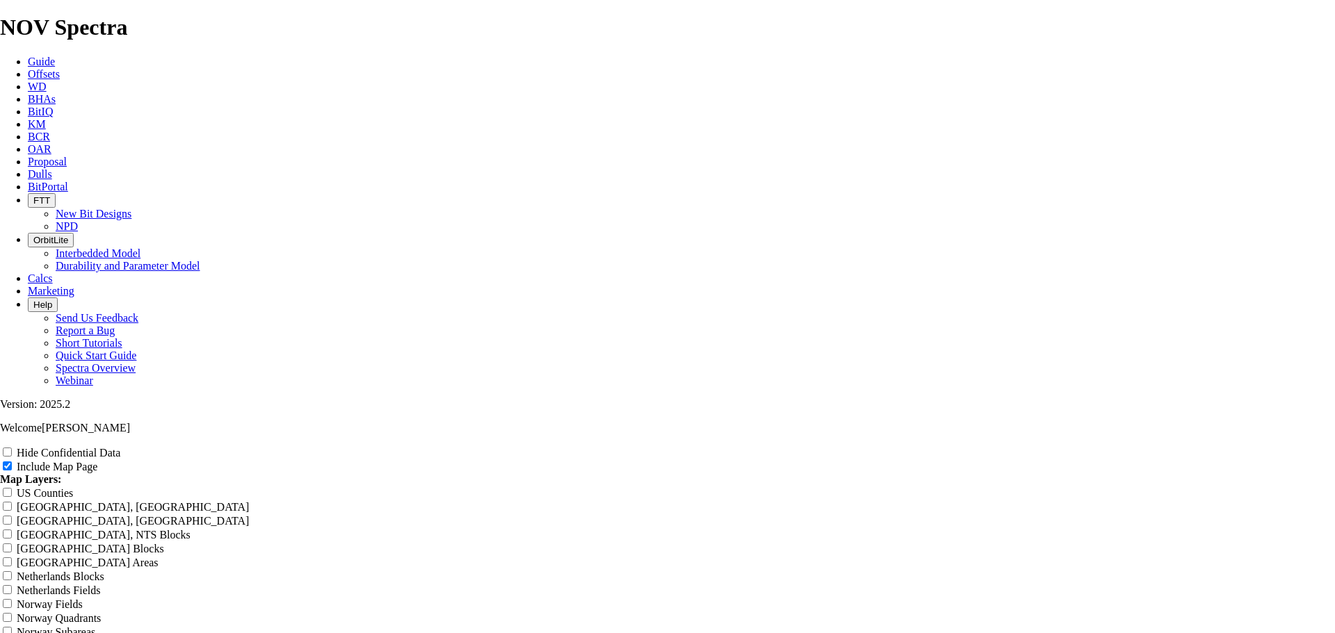
type input "Murphy's 12.25" FaSurface Runs"
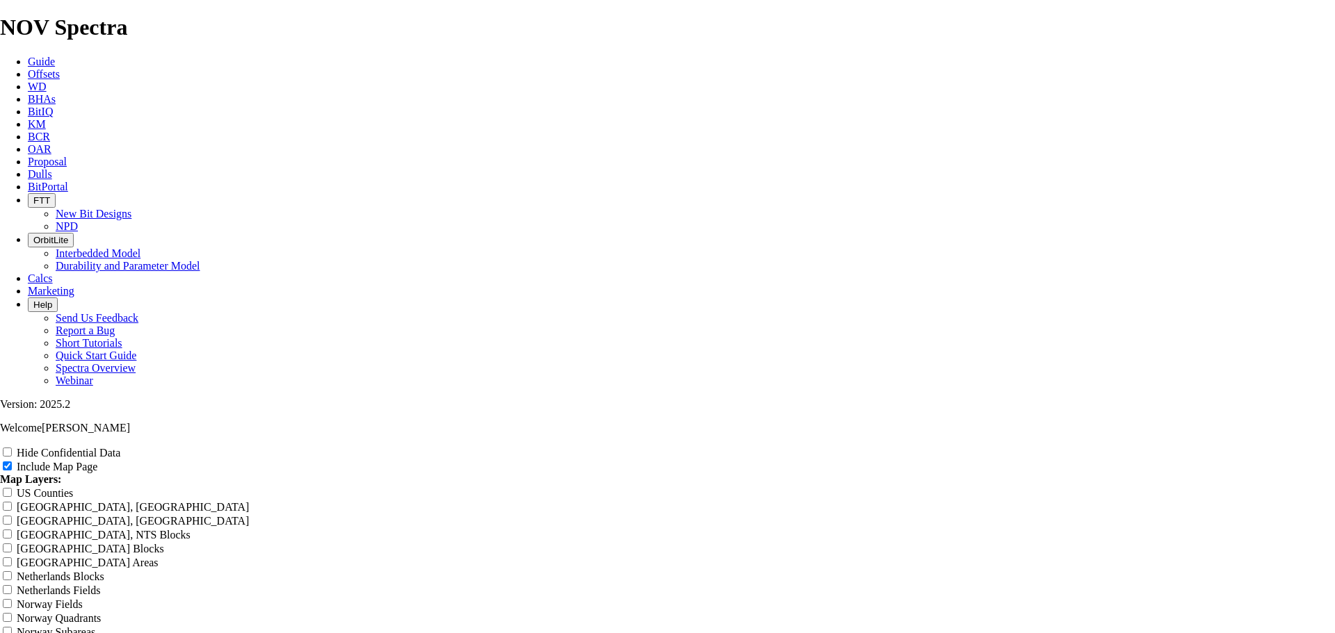
type input "Murphy's 12.25" FasSurface Runs"
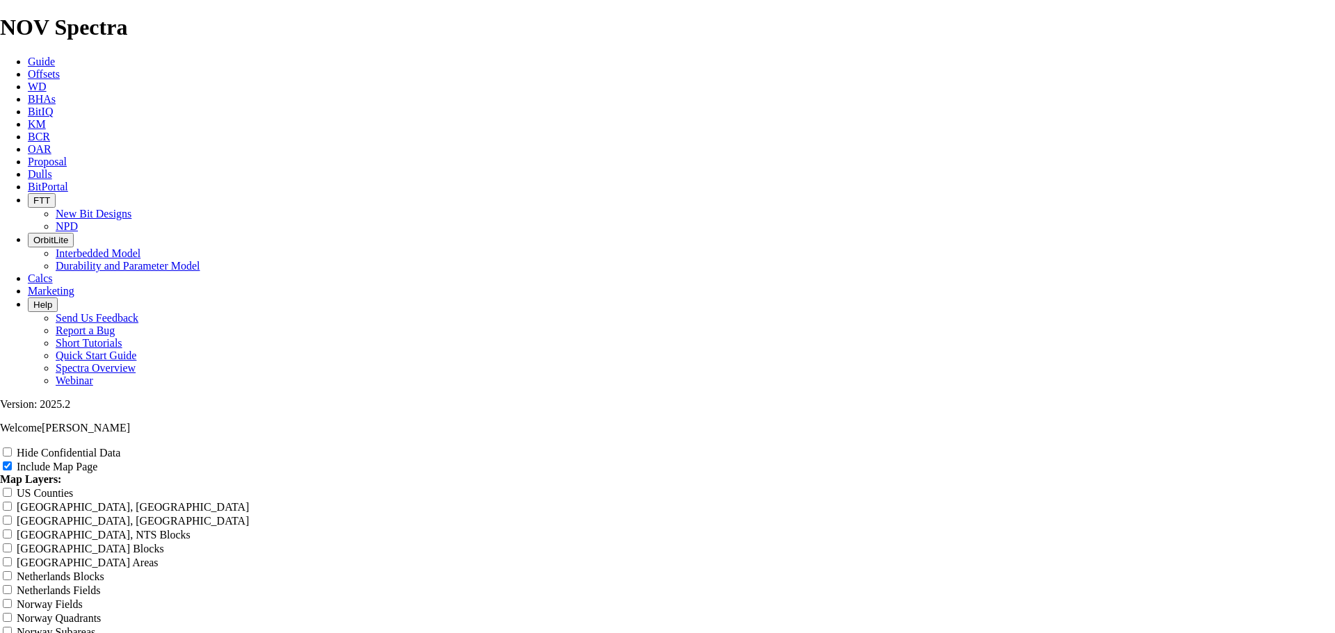
type input "Murphy's 12.25" FastSurface Runs"
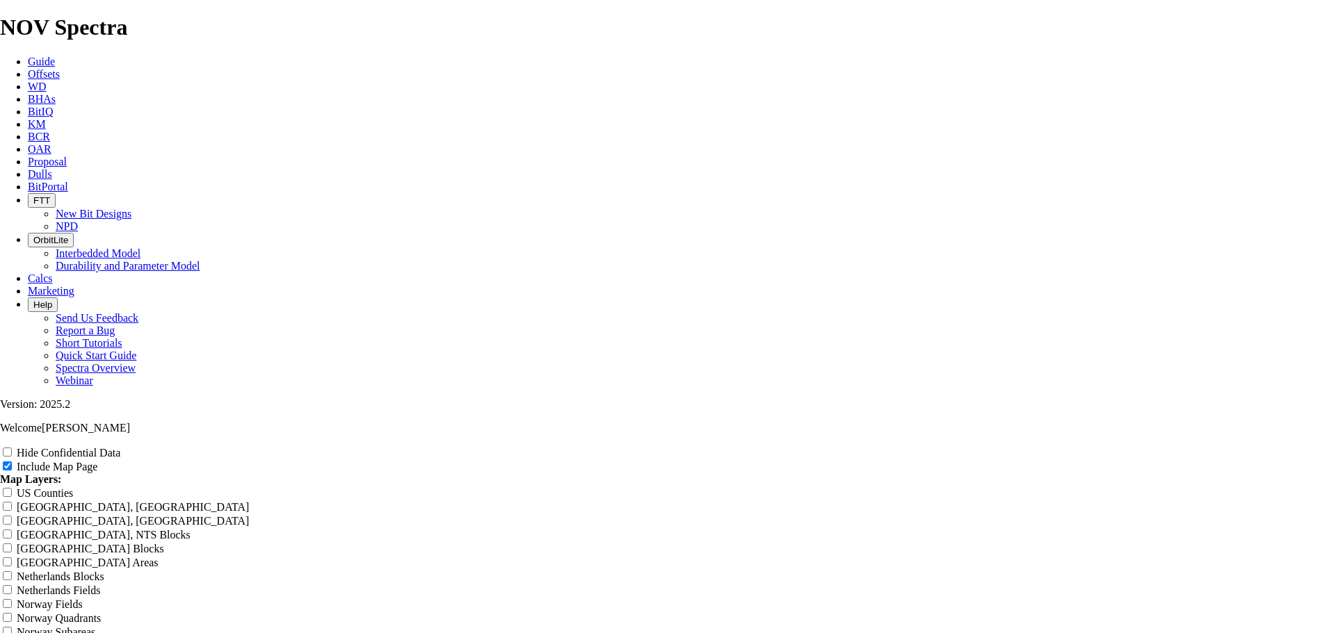
type input "Murphy's 12.25" FasteSurface Runs"
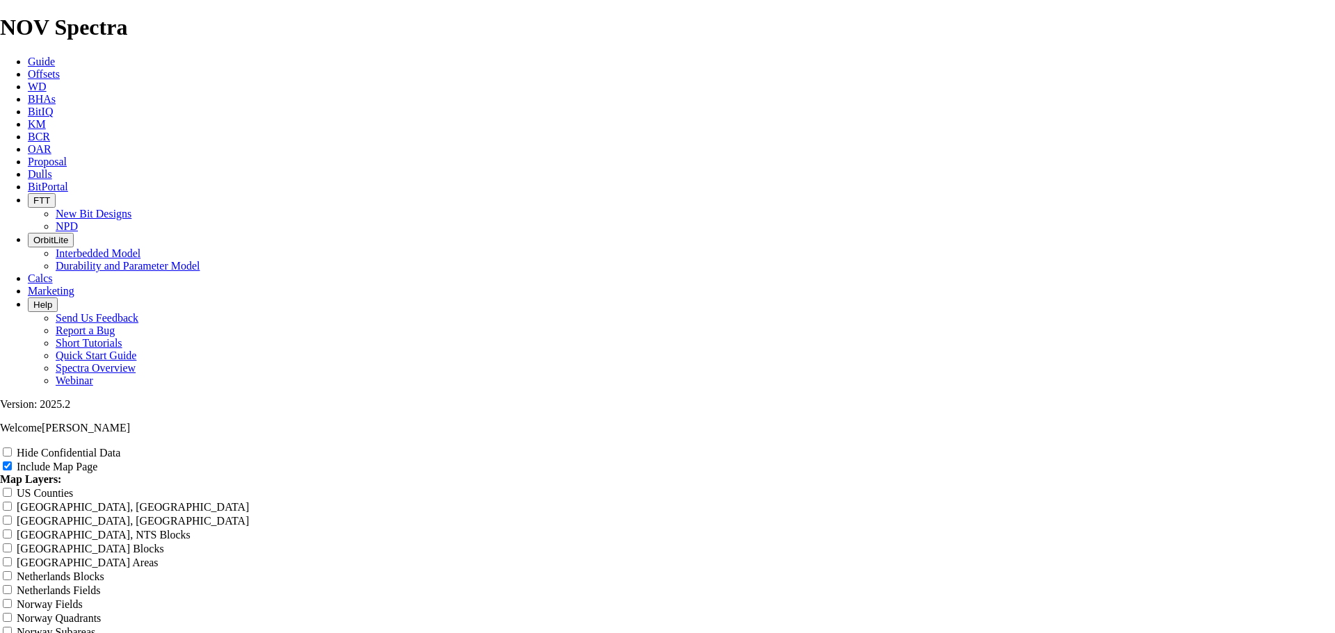
scroll to position [1785, 0]
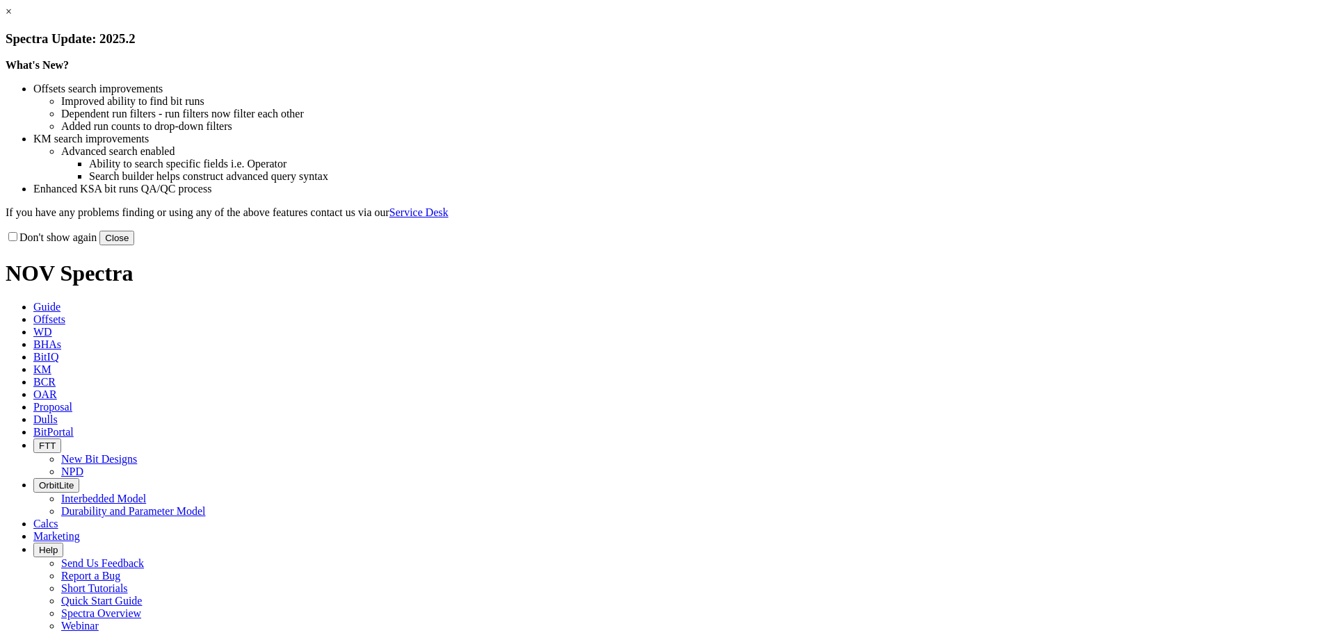
drag, startPoint x: 951, startPoint y: 383, endPoint x: 909, endPoint y: 359, distance: 47.9
click at [134, 245] on button "Close" at bounding box center [116, 238] width 35 height 15
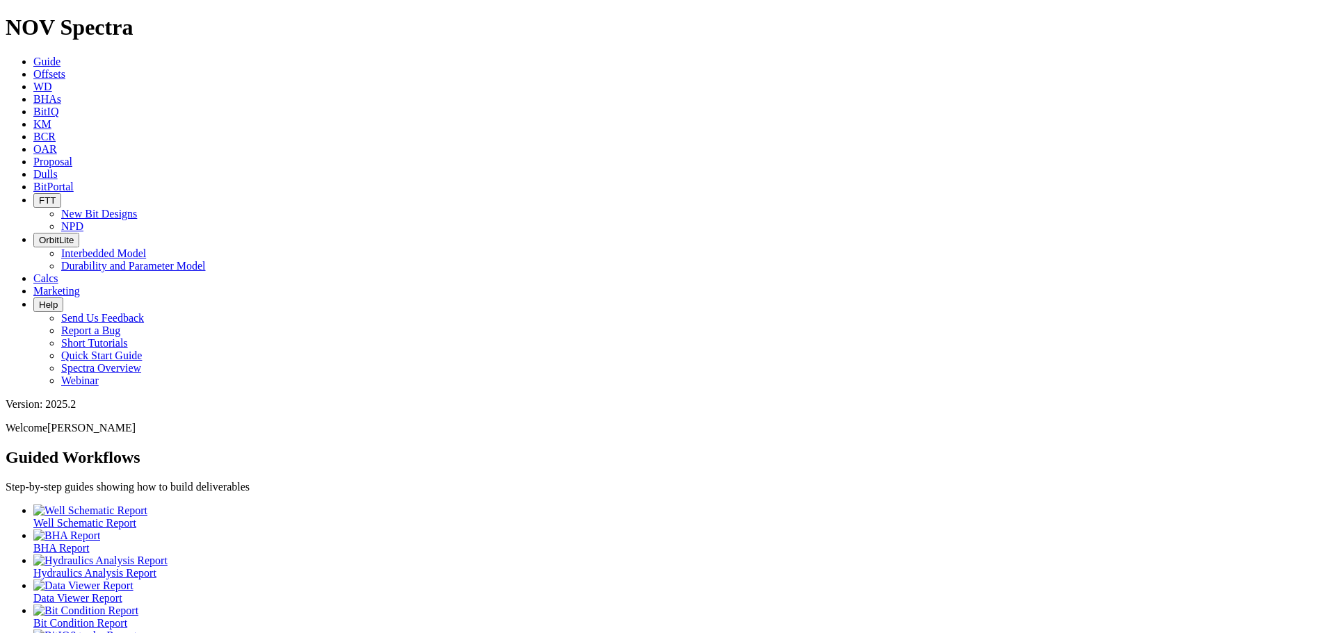
click at [65, 68] on span "Offsets" at bounding box center [49, 74] width 32 height 12
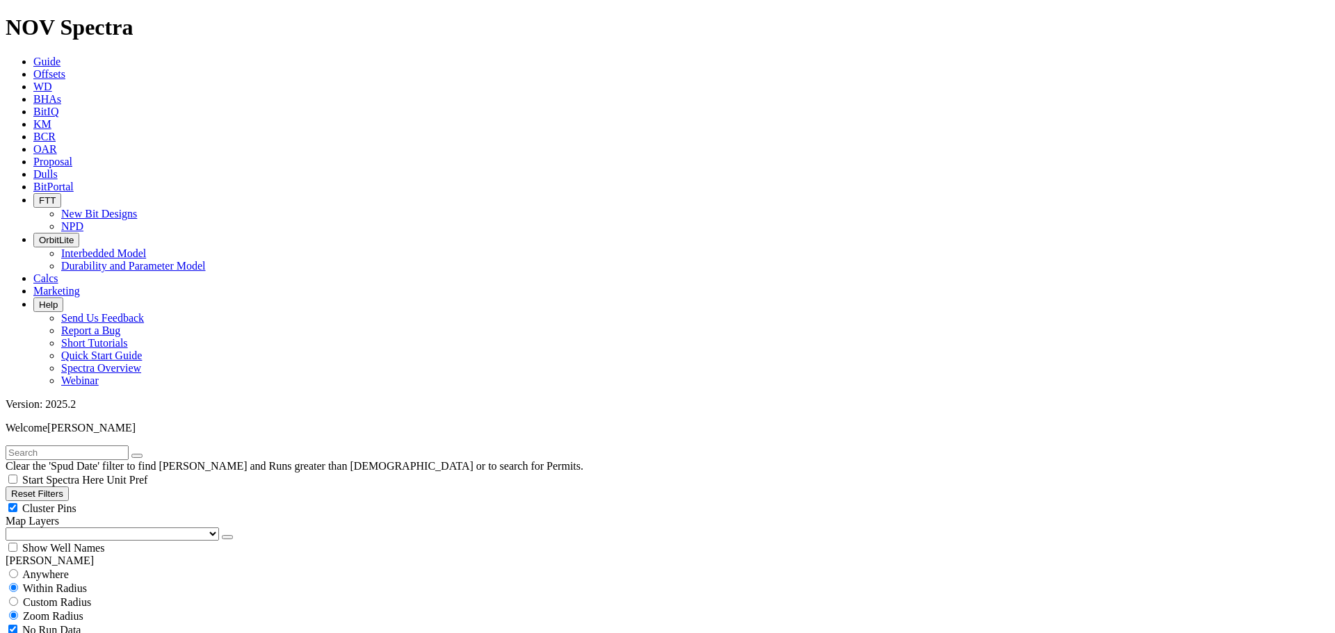
click at [58, 446] on input "text" at bounding box center [67, 453] width 123 height 15
type input "a320559"
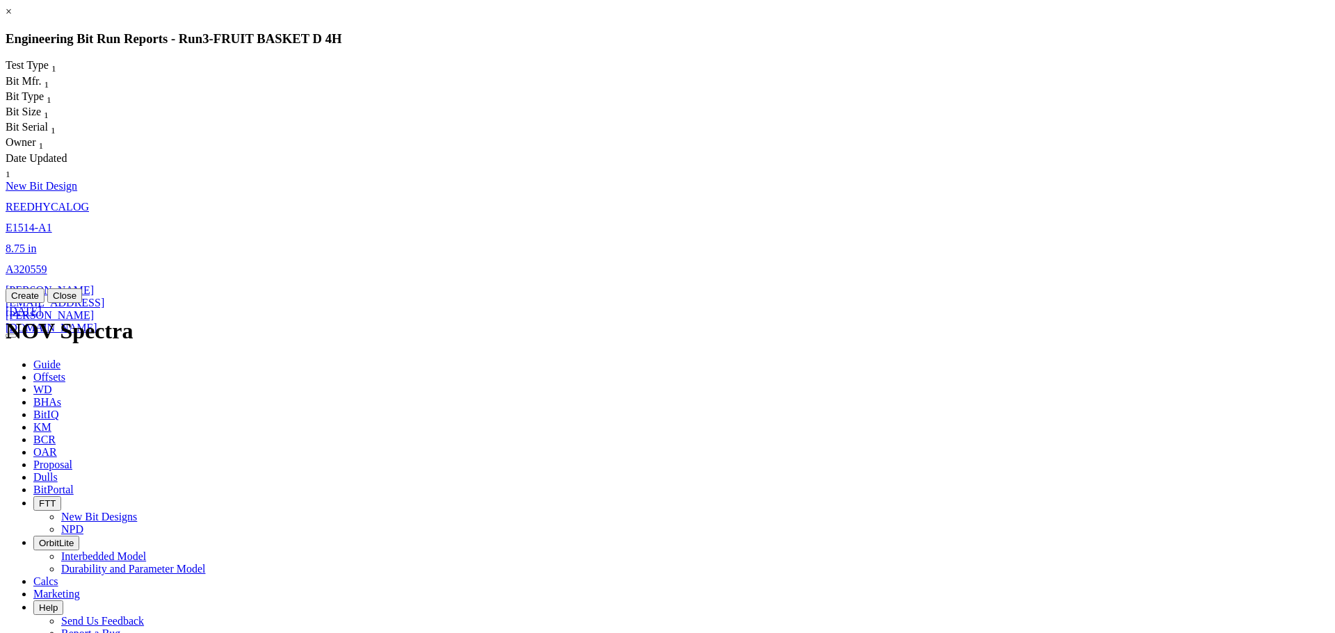
click at [935, 303] on div "Create Close" at bounding box center [668, 296] width 1324 height 15
click at [82, 303] on button "Close" at bounding box center [64, 296] width 35 height 15
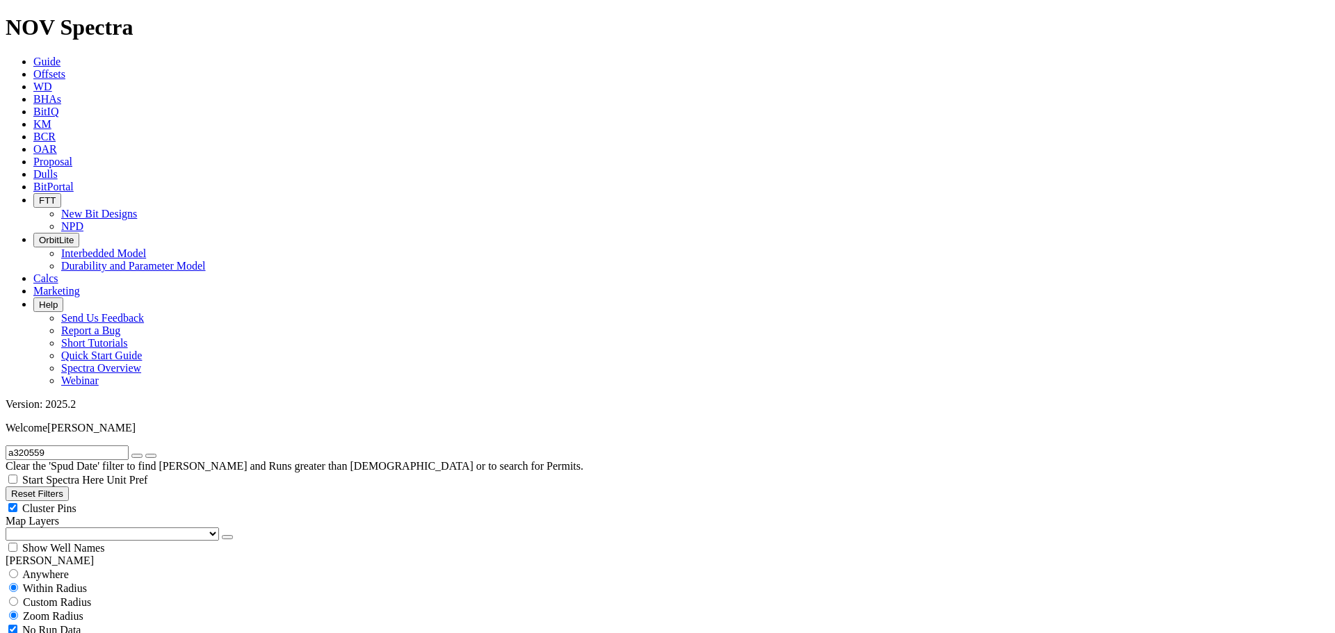
scroll to position [6, 0]
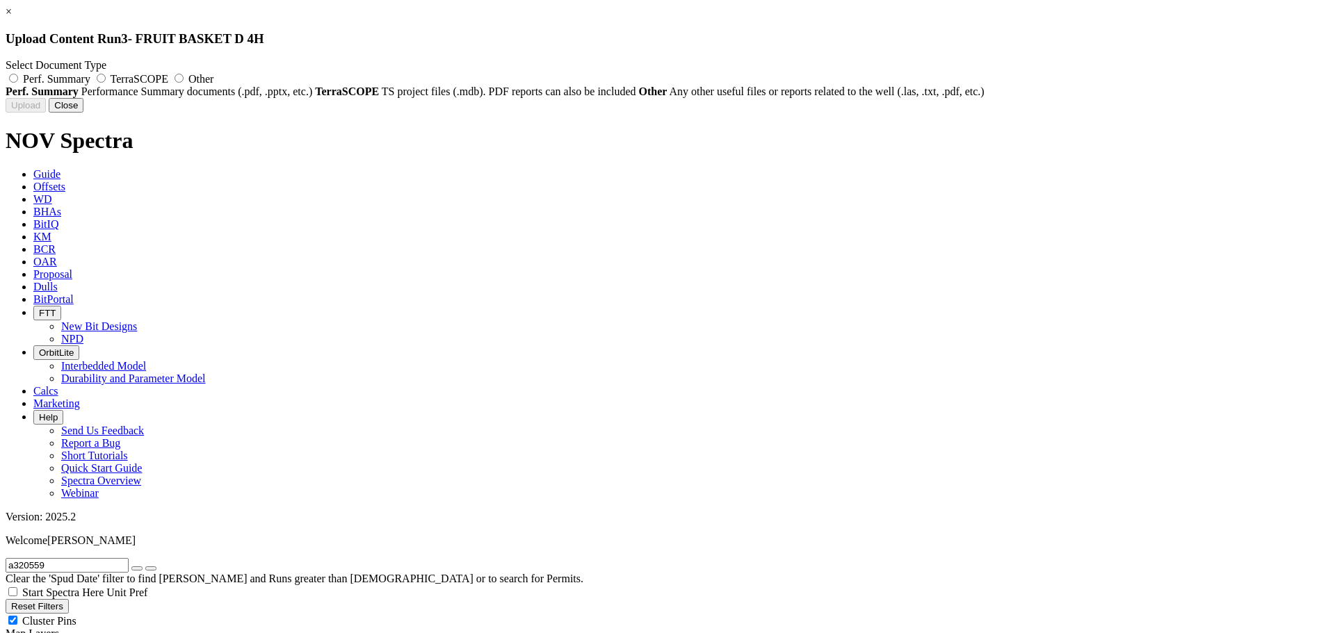
click at [93, 77] on label "Perf. Summary" at bounding box center [50, 79] width 88 height 12
click at [18, 77] on input "Perf. Summary" at bounding box center [13, 78] width 9 height 9
radio input "true"
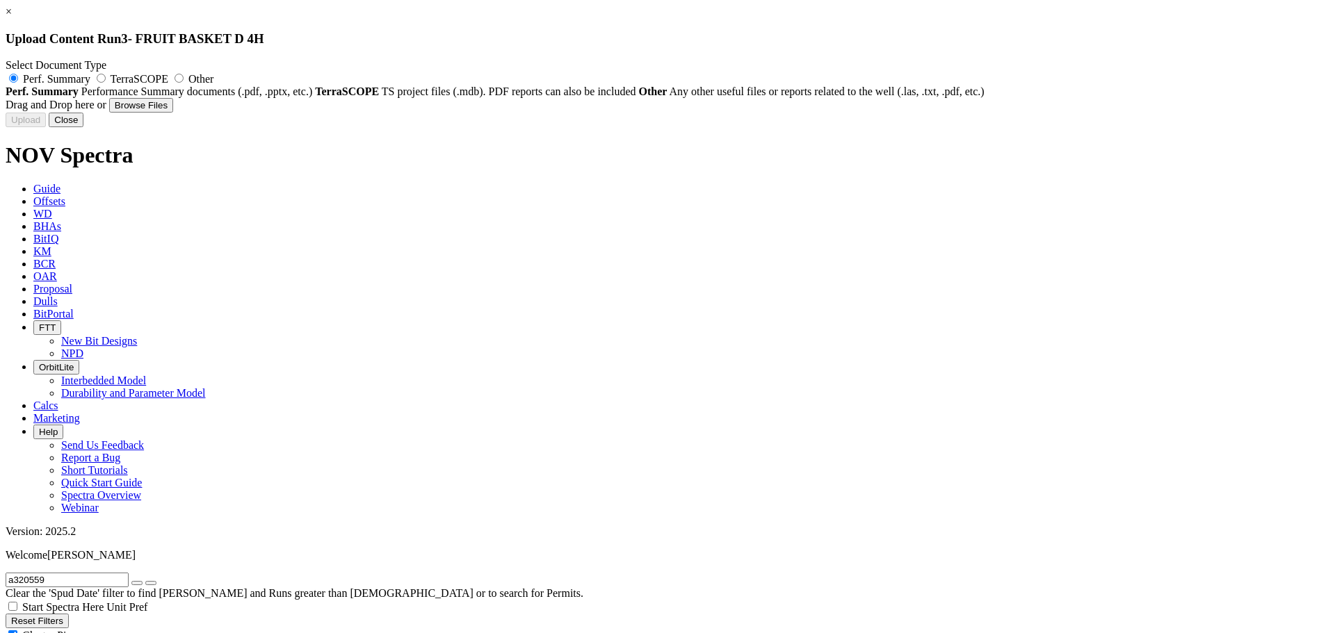
click at [173, 113] on button "Browse Files" at bounding box center [141, 105] width 64 height 15
type input "C:\fakepath\8.75 E1514-A1_Drills Record +13000 ft Curve-Lateral in Eagle Ford_A…"
type input "8.75 E1514-A1_Drills Record +13000 ft Curve-Lateral in Eagle Ford_Atascosa_STX_…"
type input "A320559"
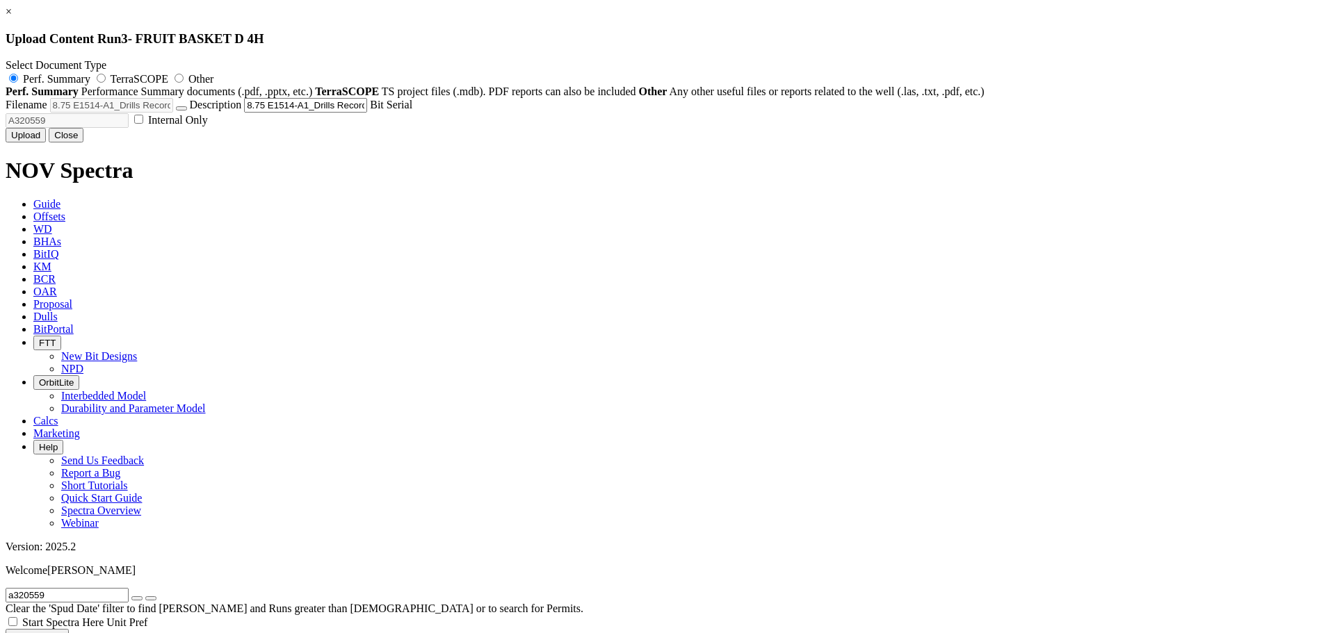
click at [208, 126] on label "Internal Only" at bounding box center [169, 120] width 76 height 12
click at [143, 124] on input "Internal Only" at bounding box center [138, 119] width 9 height 9
checkbox input "true"
click at [46, 143] on button "Upload" at bounding box center [26, 135] width 40 height 15
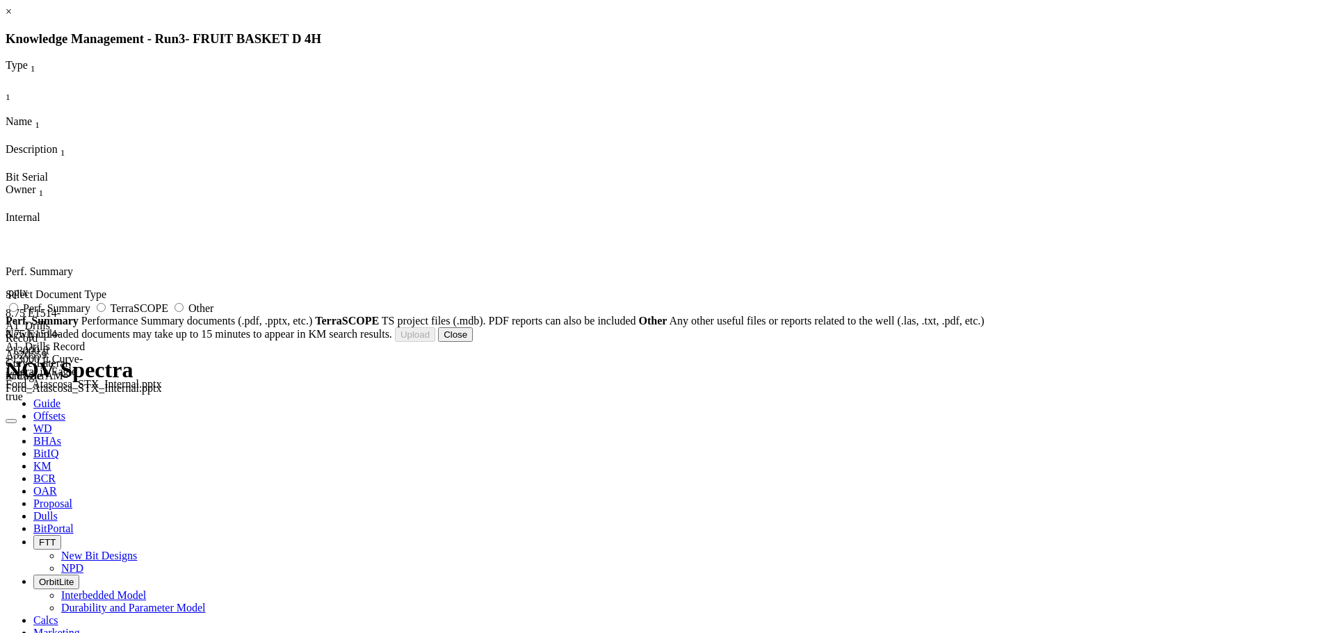
click at [90, 314] on span "Perf. Summary" at bounding box center [56, 308] width 67 height 12
click at [18, 312] on input "Perf. Summary" at bounding box center [13, 307] width 9 height 9
radio input "true"
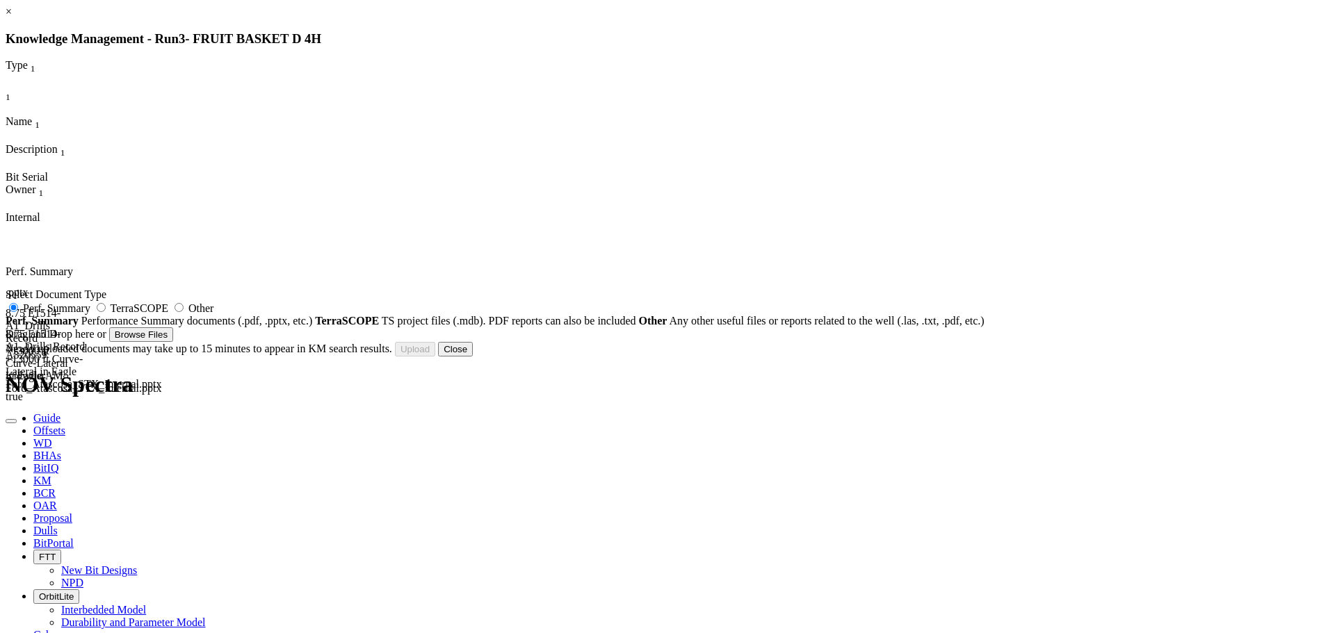
click at [173, 342] on button "Browse Files" at bounding box center [141, 334] width 64 height 15
type input "C:\fakepath\8.75 E1514-A1_Record Performance +13000 ft Curve-Lateral in Eagle F…"
type input "8.75 E1514-A1_Record Performance +13000 ft Curve-Lateral in Eagle Ford_Atascosa…"
type input "A320559"
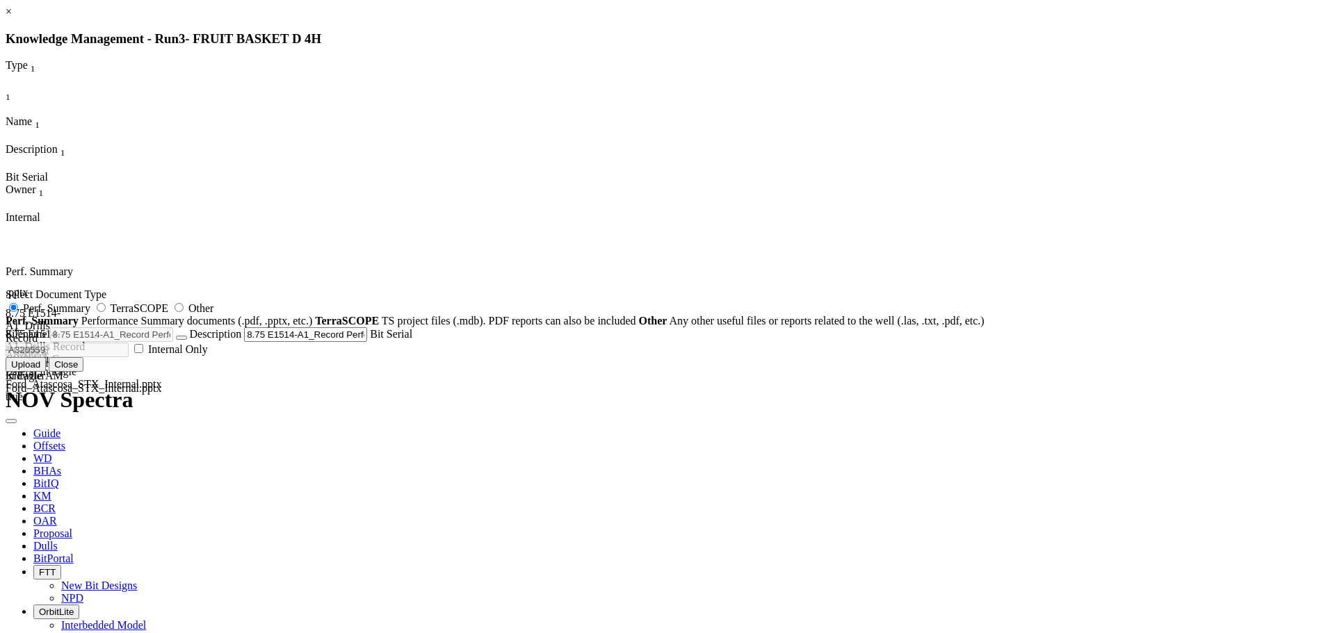
scroll to position [0, 202]
drag, startPoint x: 813, startPoint y: 487, endPoint x: 957, endPoint y: 489, distance: 143.9
click at [957, 372] on div "× Knowledge Management - Run 3 - FRUIT BASKET D 4H Type 1 1 Name 1 Description …" at bounding box center [668, 189] width 1324 height 366
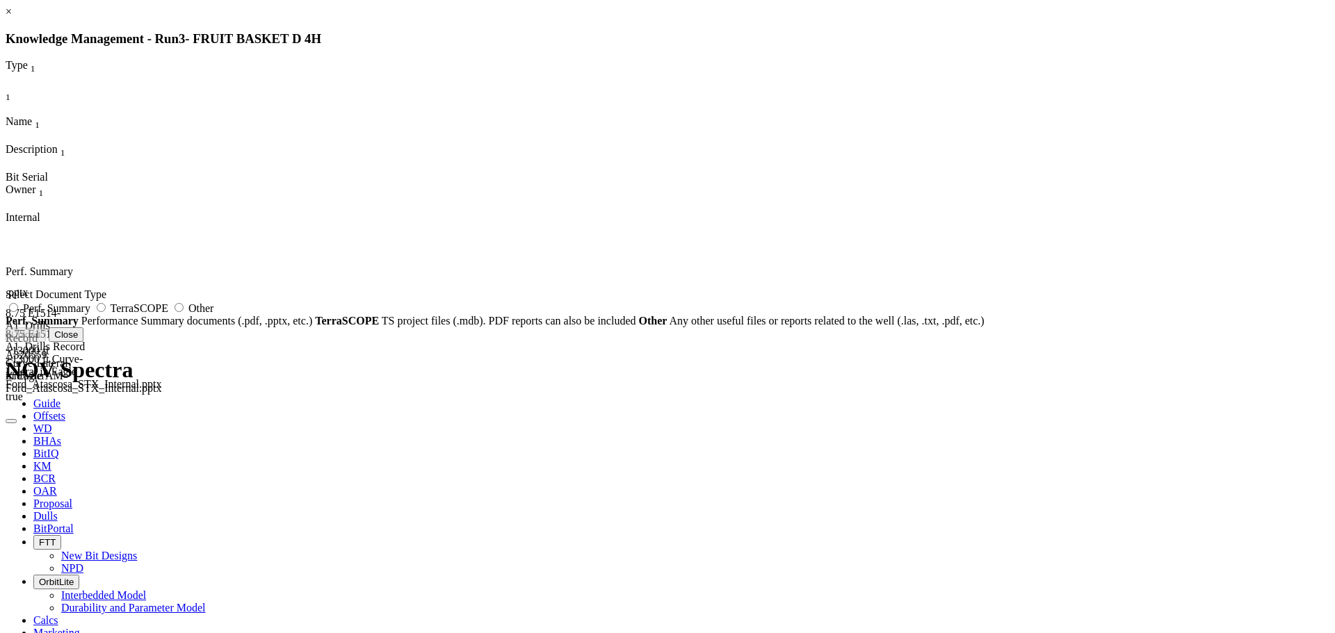
click at [93, 311] on label "Perf. Summary" at bounding box center [50, 308] width 88 height 12
click at [18, 311] on input "Perf. Summary" at bounding box center [13, 307] width 9 height 9
radio input "true"
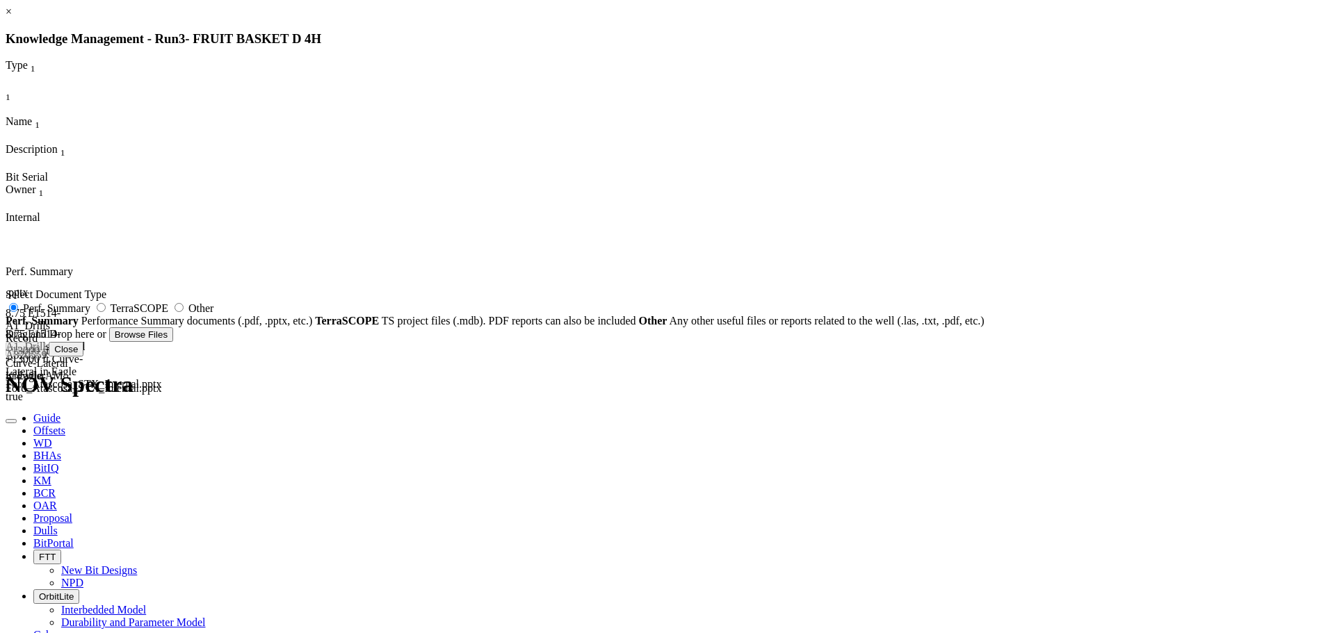
click at [173, 342] on button "Browse Files" at bounding box center [141, 334] width 64 height 15
type input "C:\fakepath\8.75 E1514-A1_Record Performance +13000 ft Curve-Lateral in Eagle F…"
type input "8.75 E1514-A1_Record Performance +13000 ft Curve-Lateral in Eagle Ford_Atascosa…"
type input "A320559"
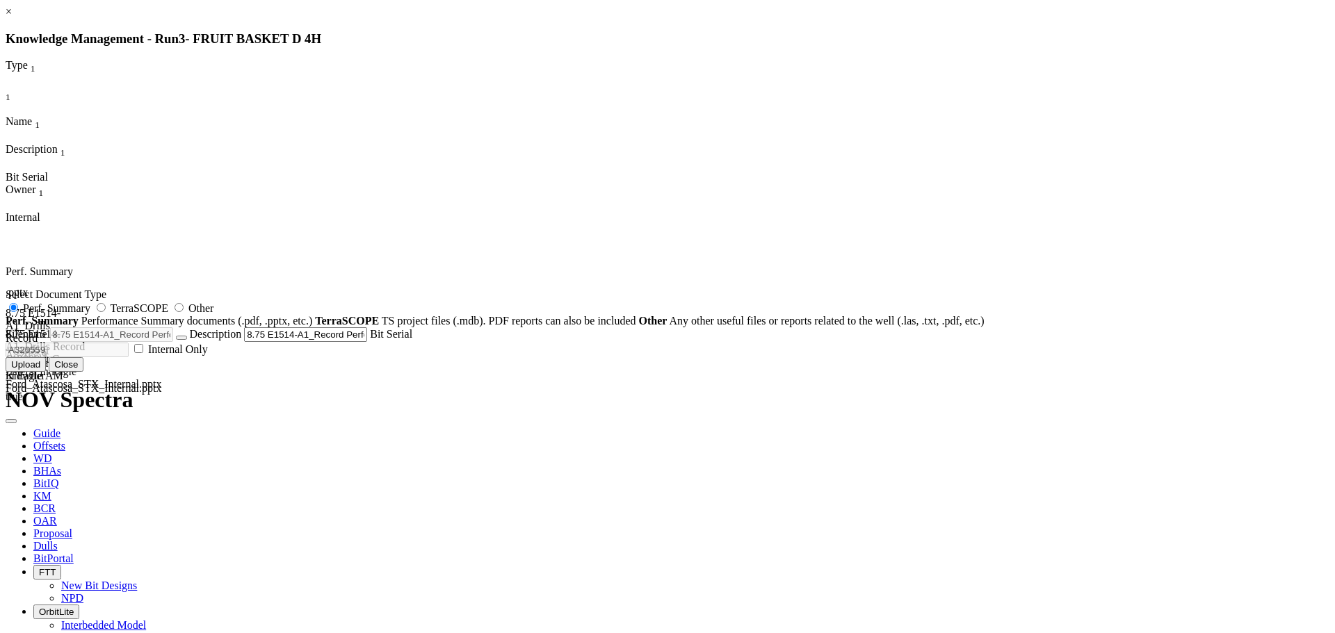
click at [46, 372] on button "Upload" at bounding box center [26, 364] width 40 height 15
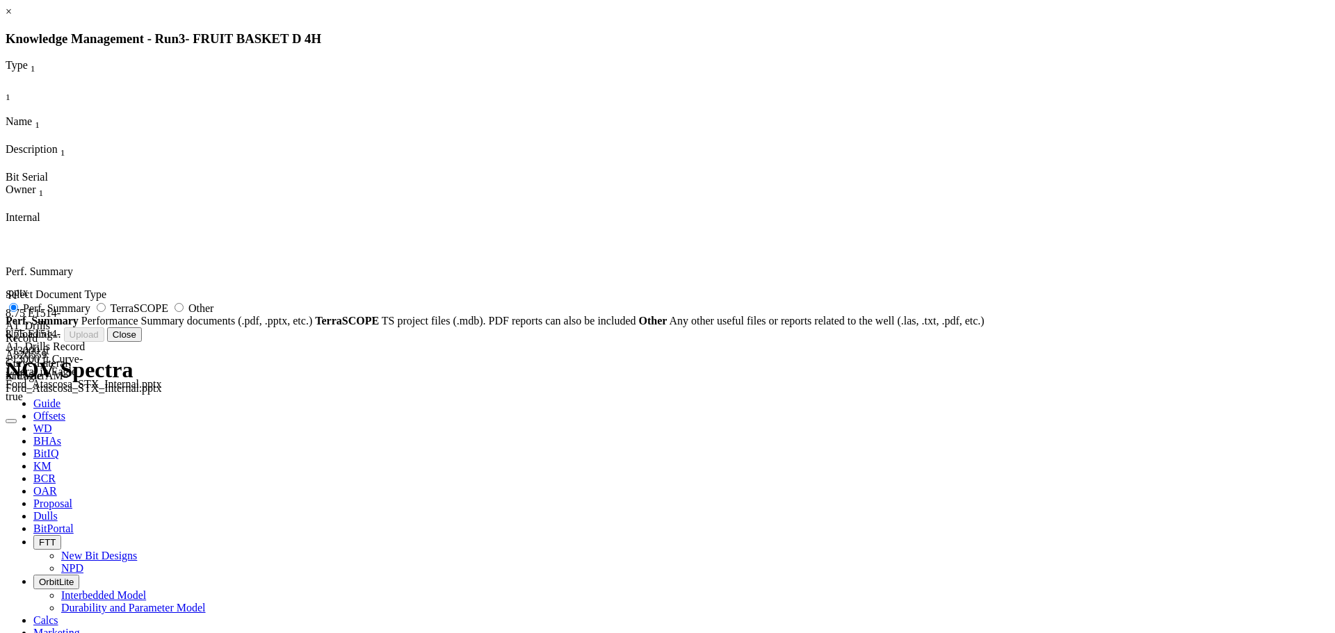
radio input "false"
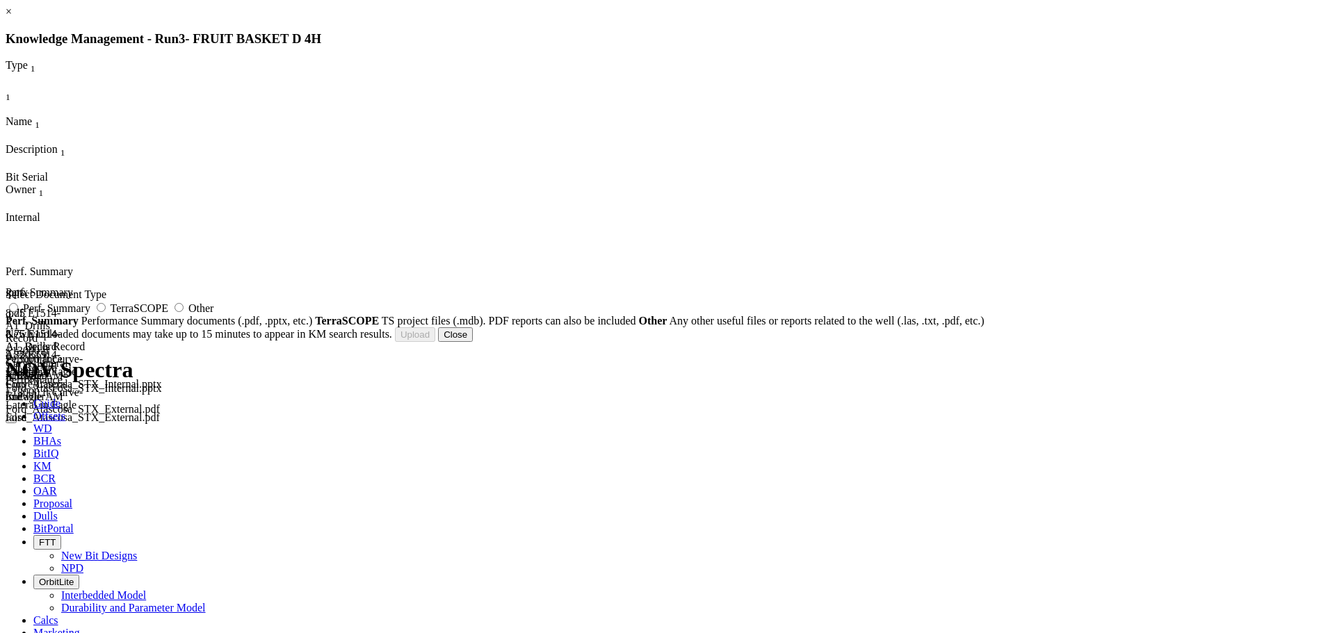
click at [473, 342] on button "Close" at bounding box center [455, 334] width 35 height 15
